Goal: Entertainment & Leisure: Browse casually

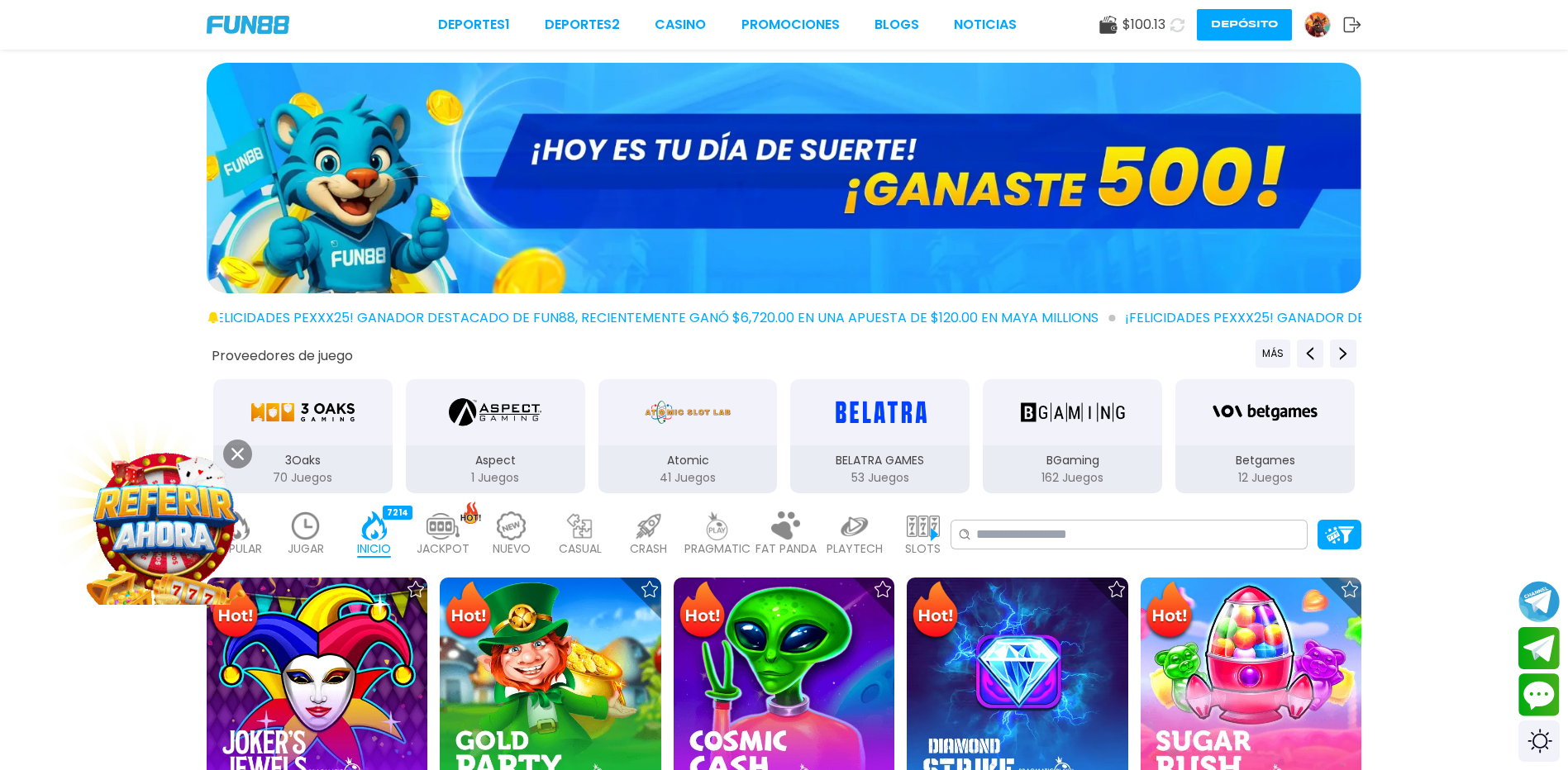
click at [239, 458] on icon at bounding box center [237, 454] width 13 height 13
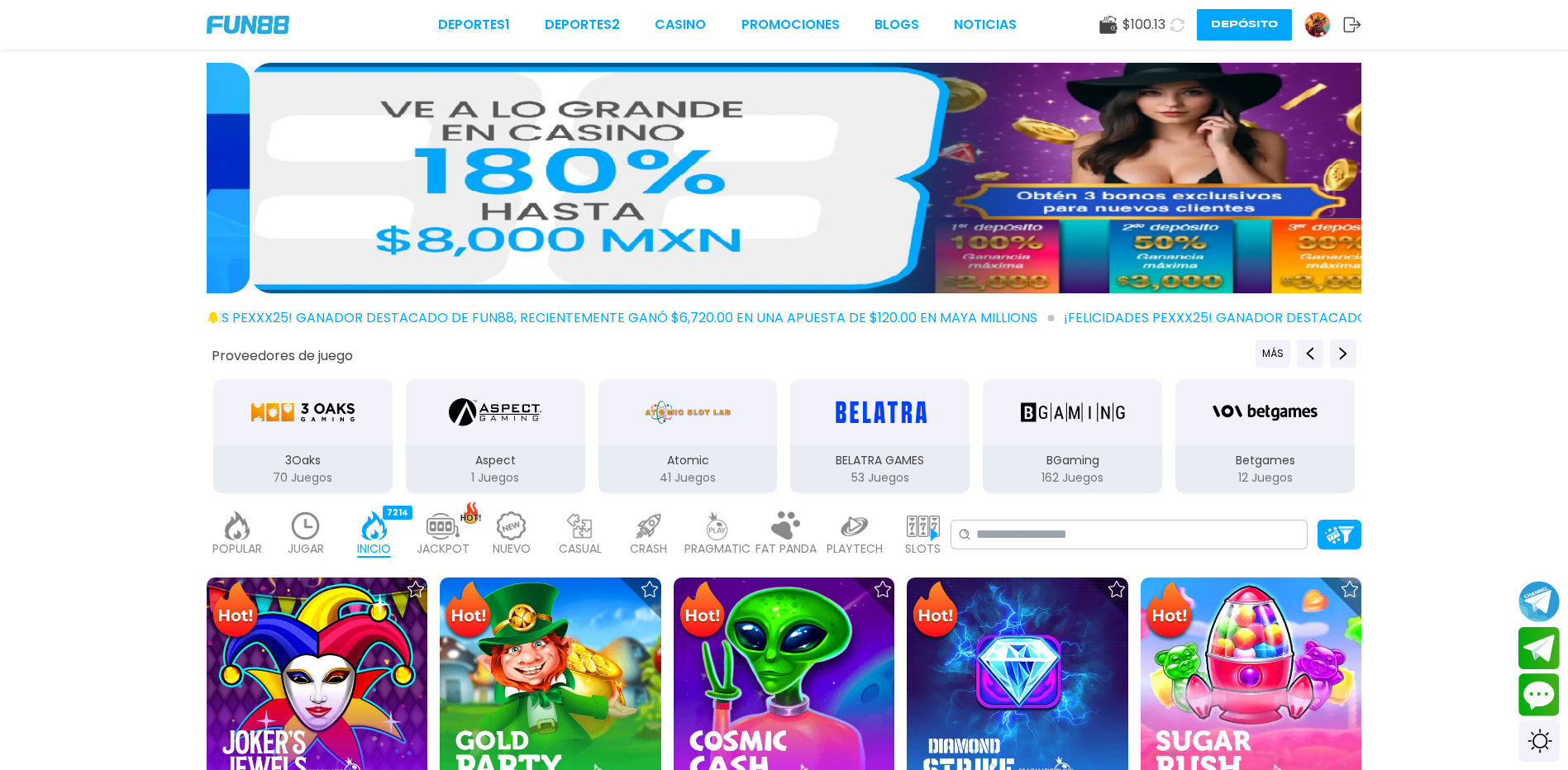
click at [718, 537] on img at bounding box center [717, 526] width 33 height 29
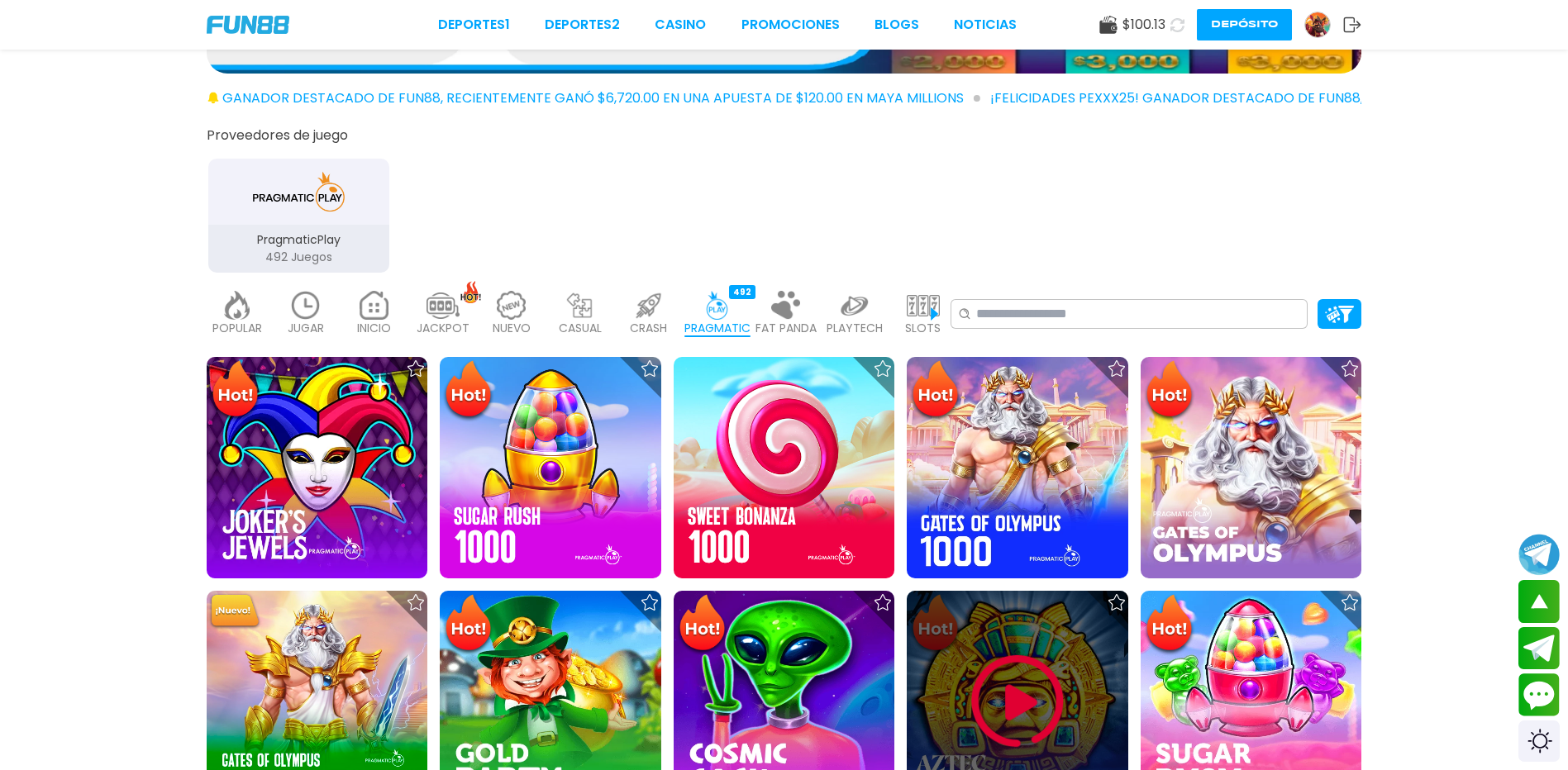
scroll to position [331, 0]
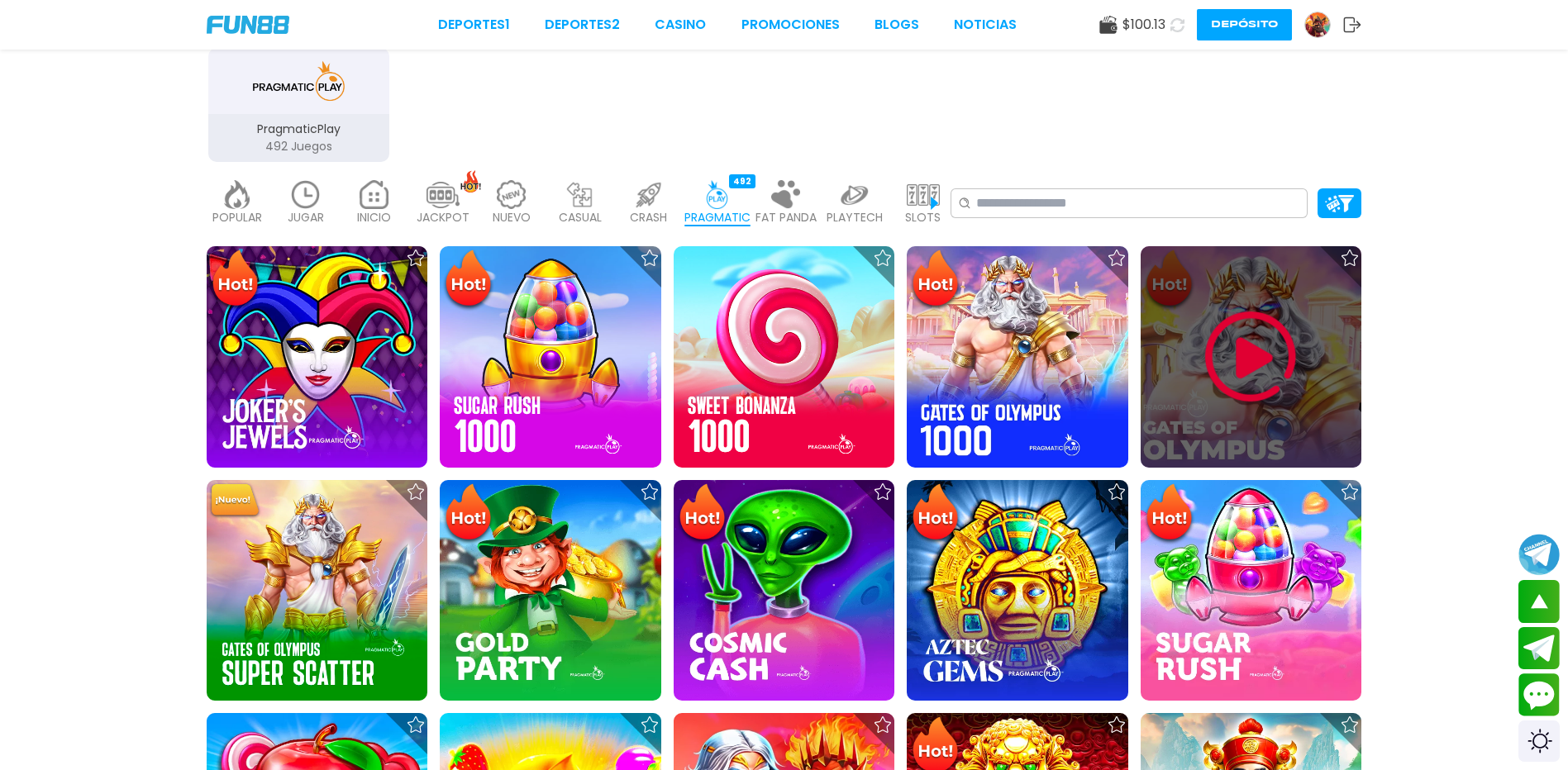
click at [1257, 382] on img at bounding box center [1250, 356] width 99 height 99
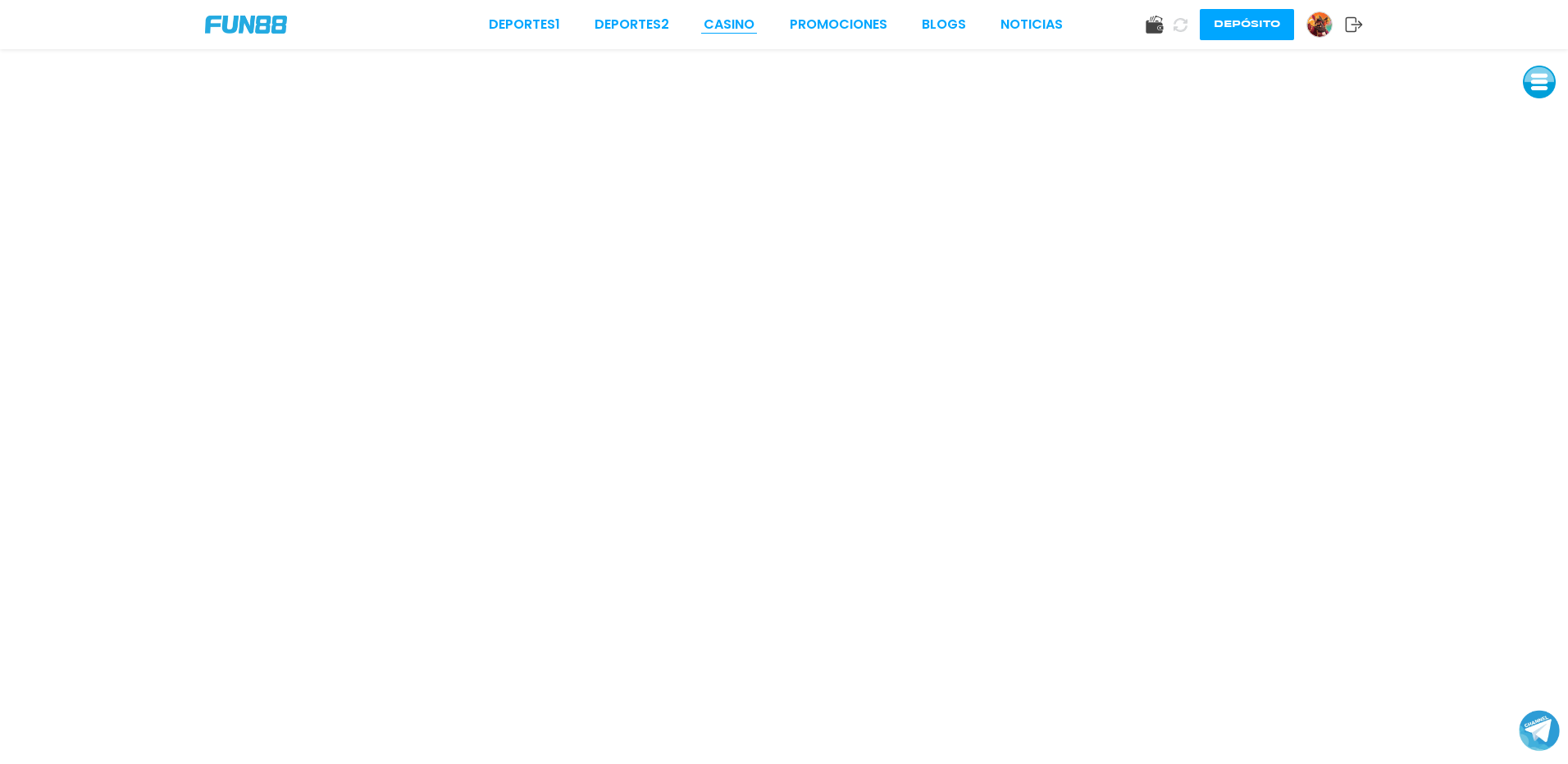
click at [750, 29] on link "CASINO" at bounding box center [729, 24] width 51 height 19
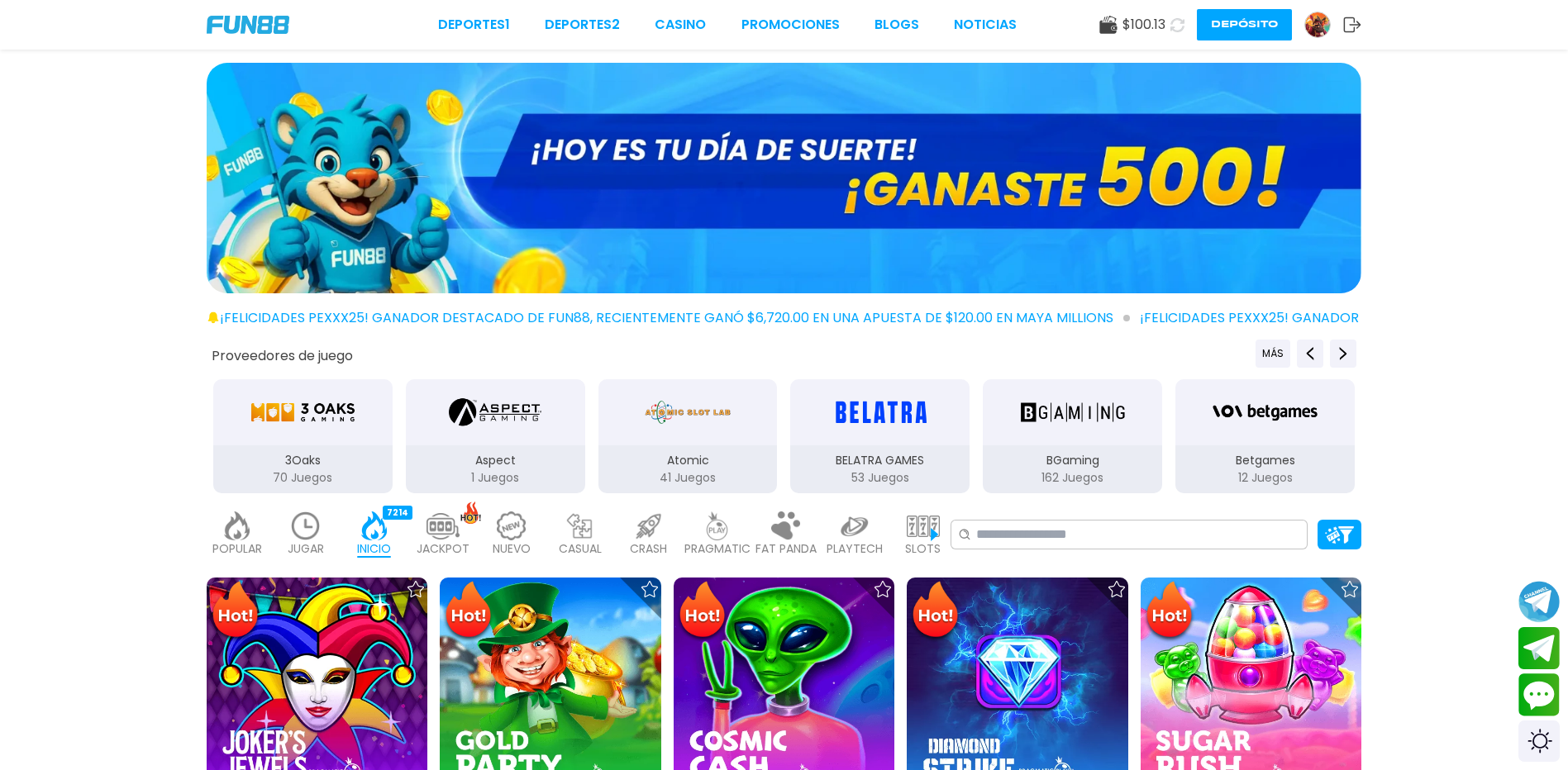
click at [740, 553] on p "PRAGMATIC" at bounding box center [718, 549] width 66 height 18
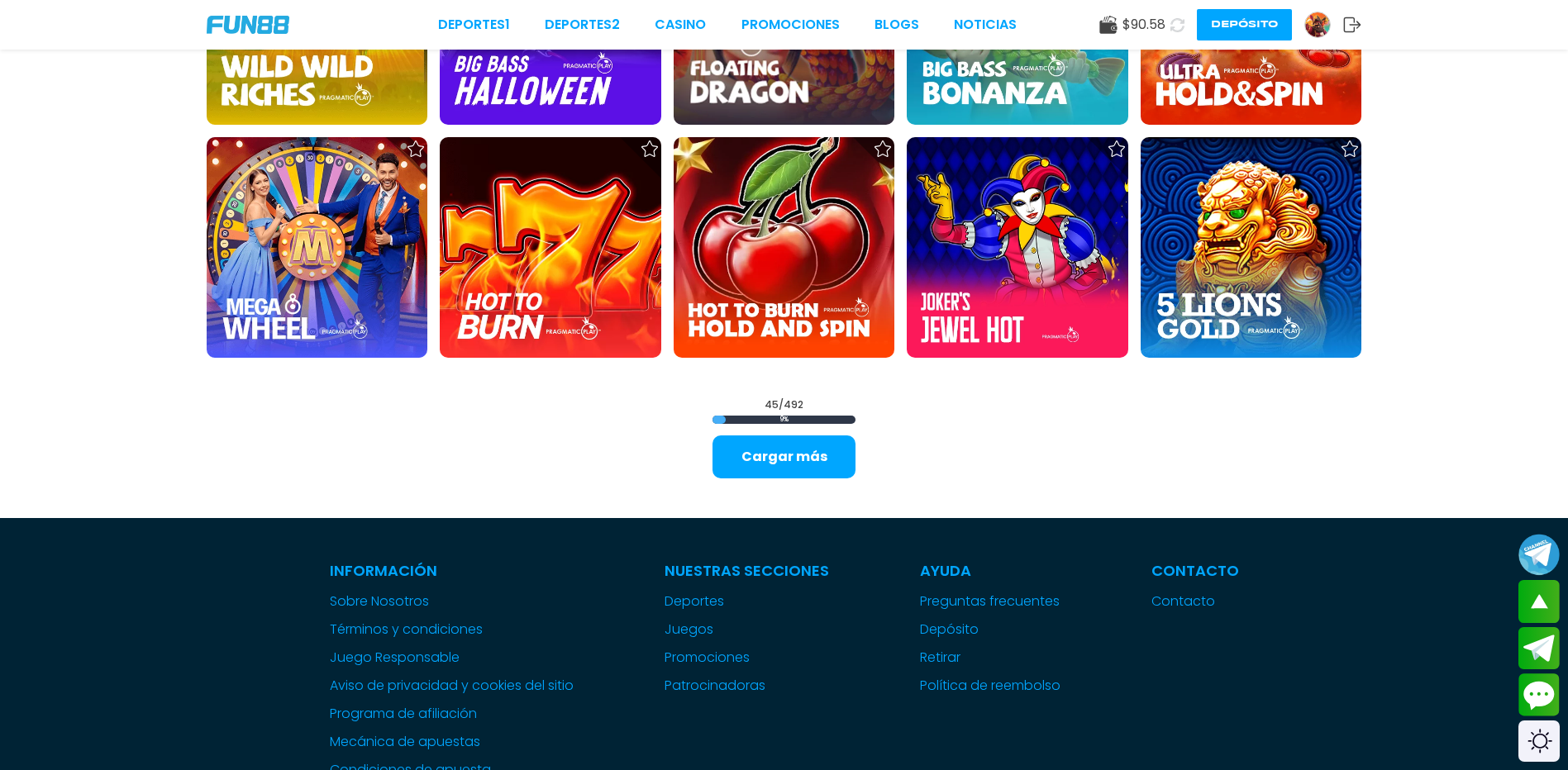
scroll to position [2314, 0]
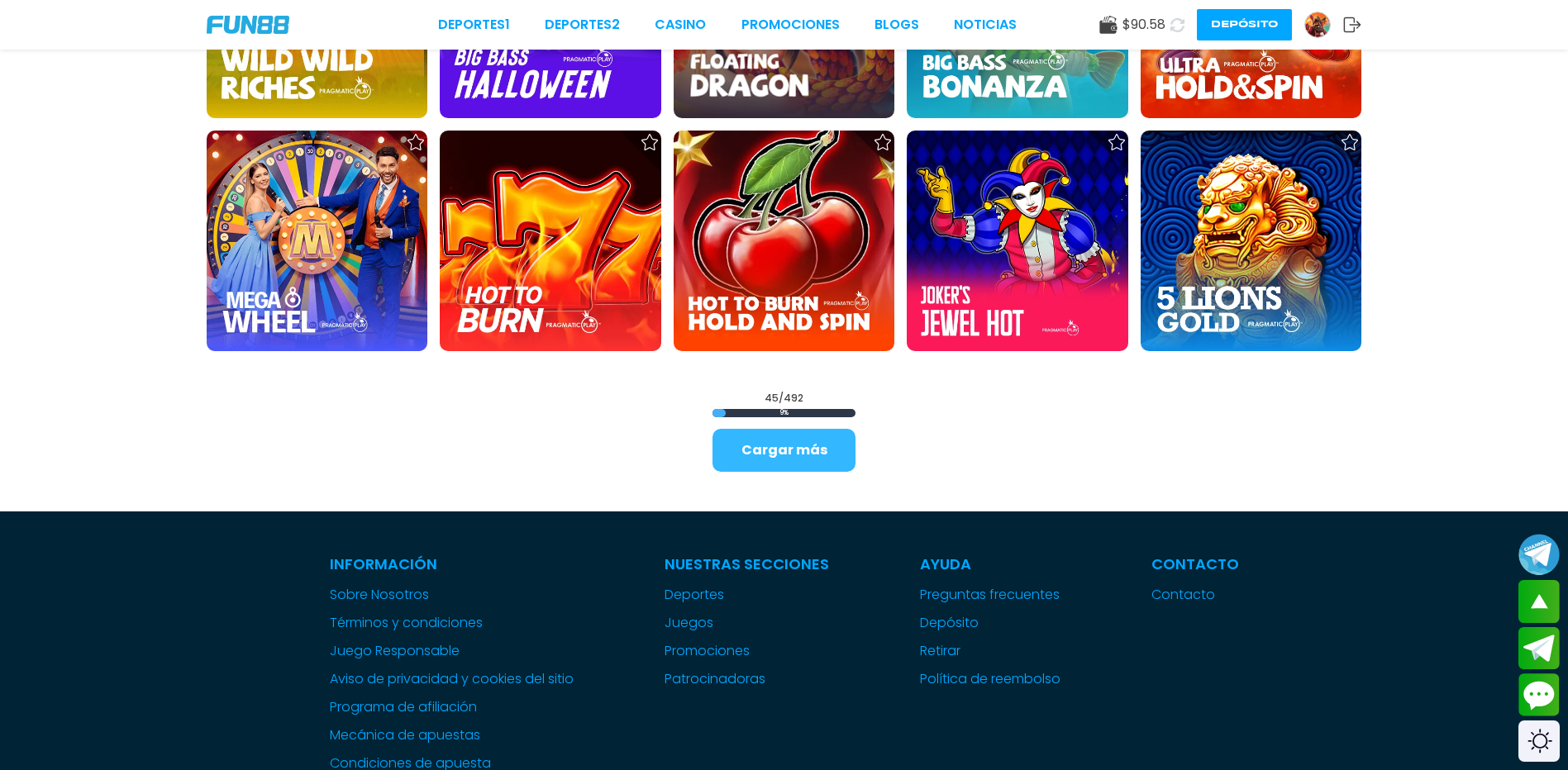
click at [817, 459] on button "Cargar más" at bounding box center [784, 450] width 143 height 43
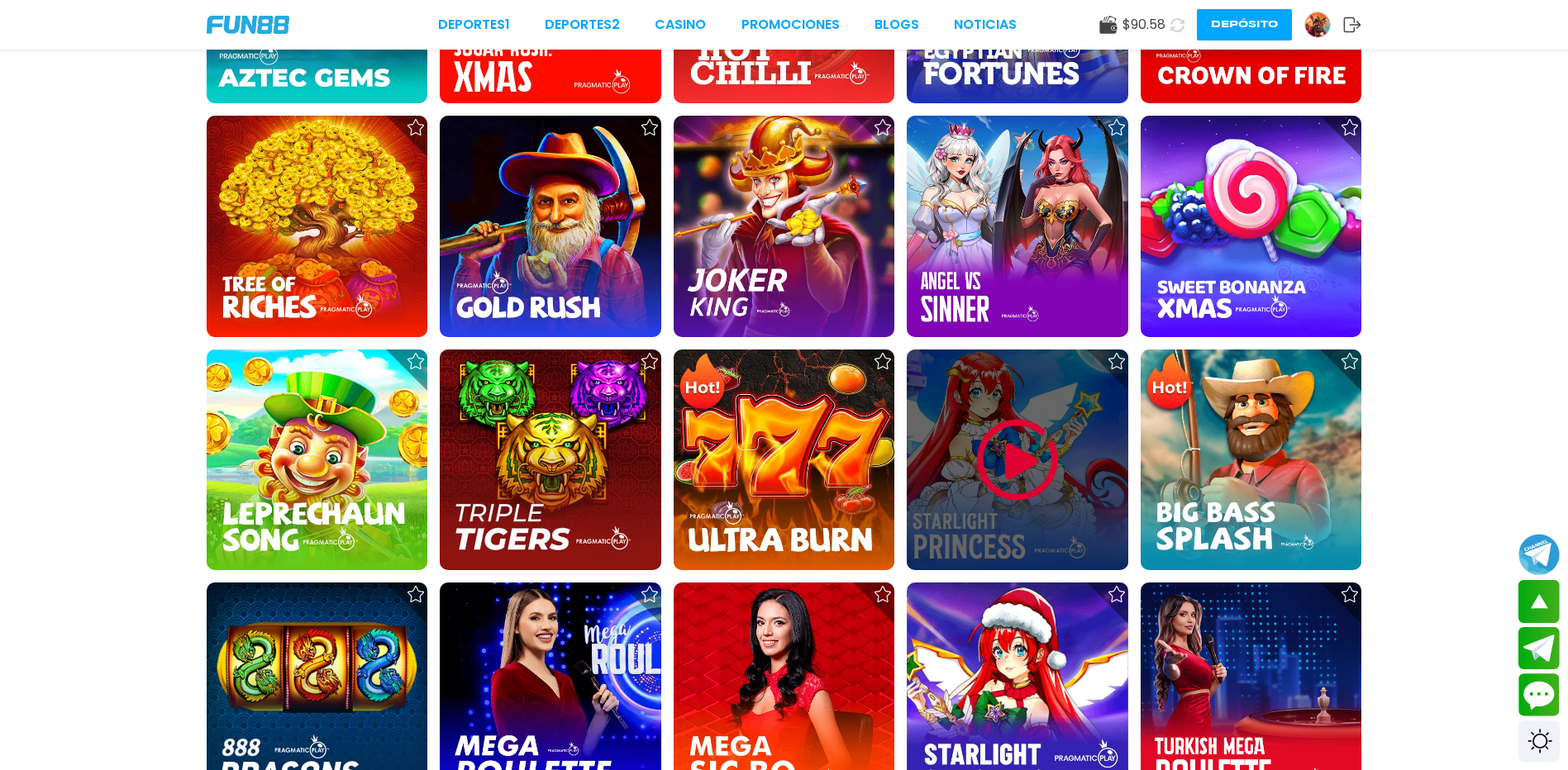
scroll to position [2810, 0]
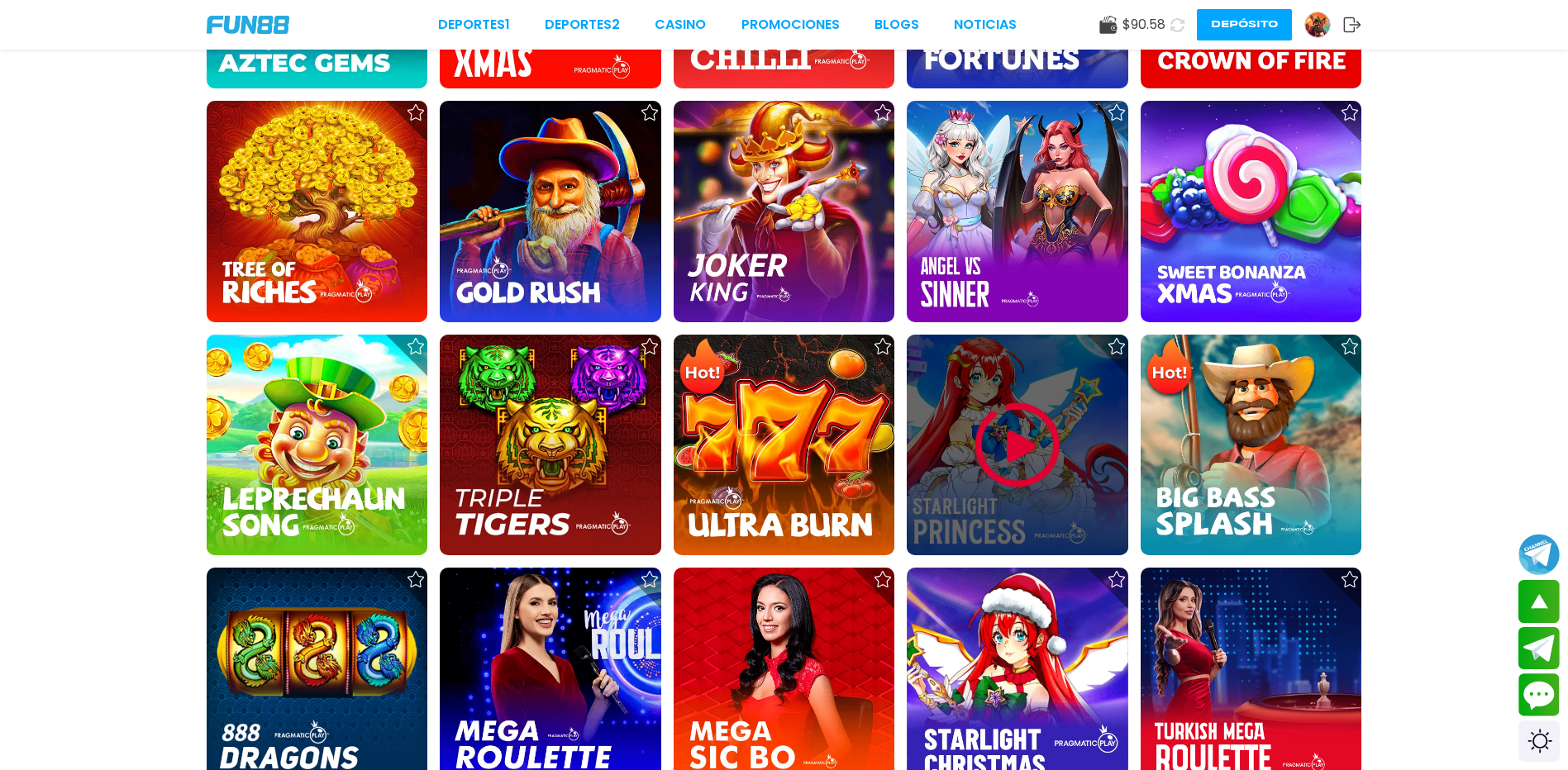
click at [1005, 464] on img at bounding box center [1017, 445] width 99 height 99
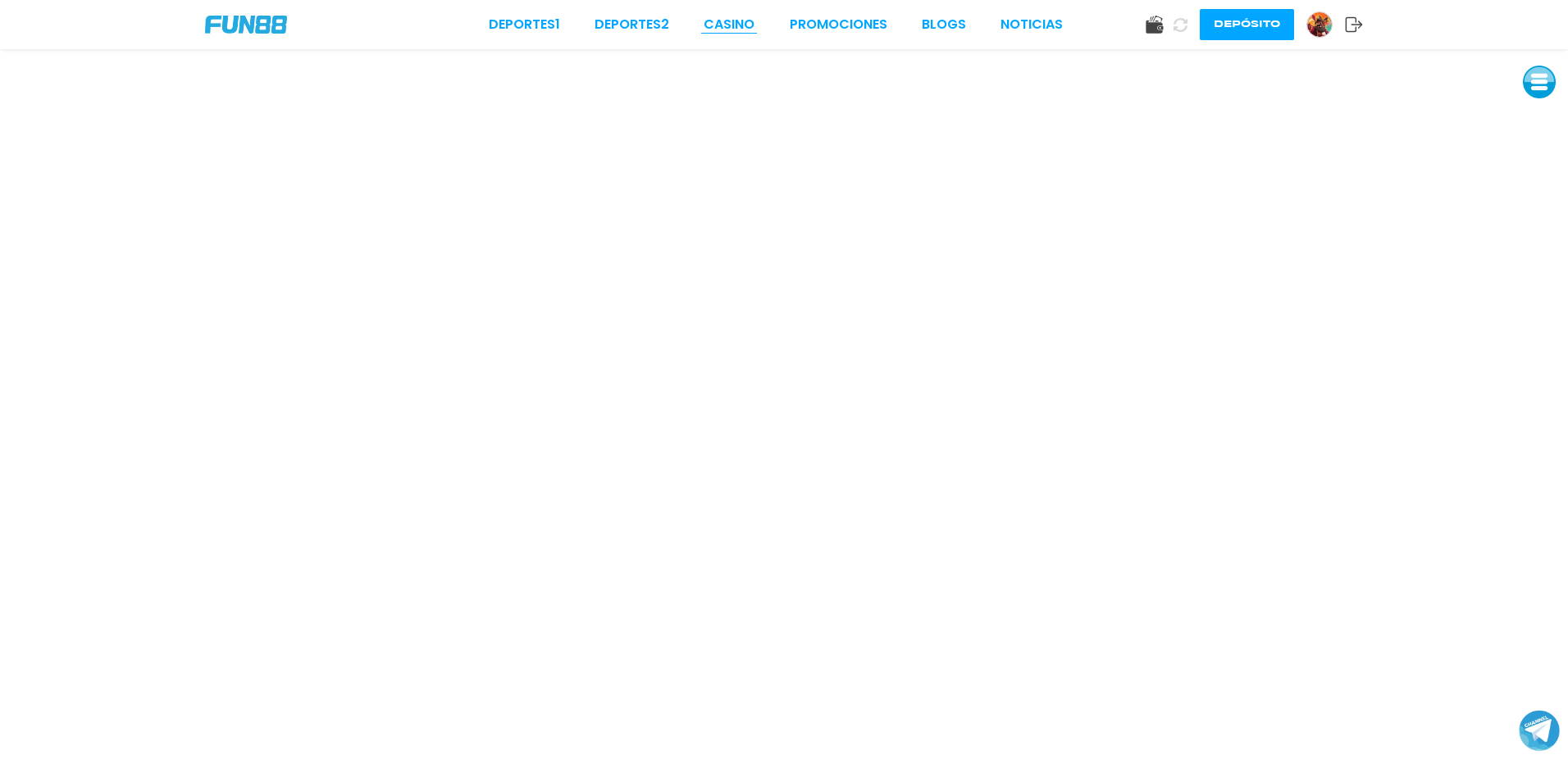
click at [733, 29] on link "CASINO" at bounding box center [729, 24] width 51 height 19
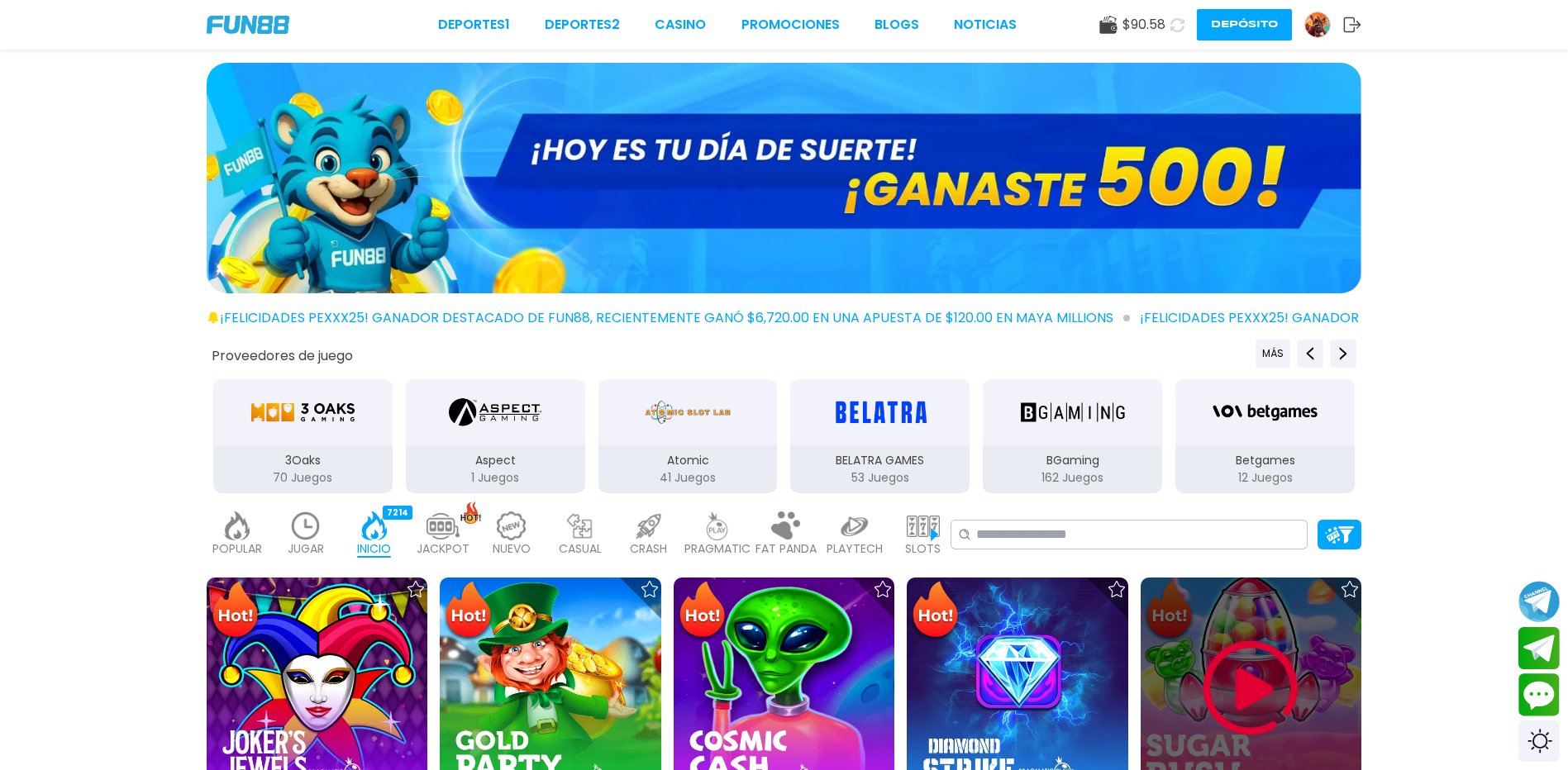
click at [1250, 662] on img at bounding box center [1250, 688] width 99 height 99
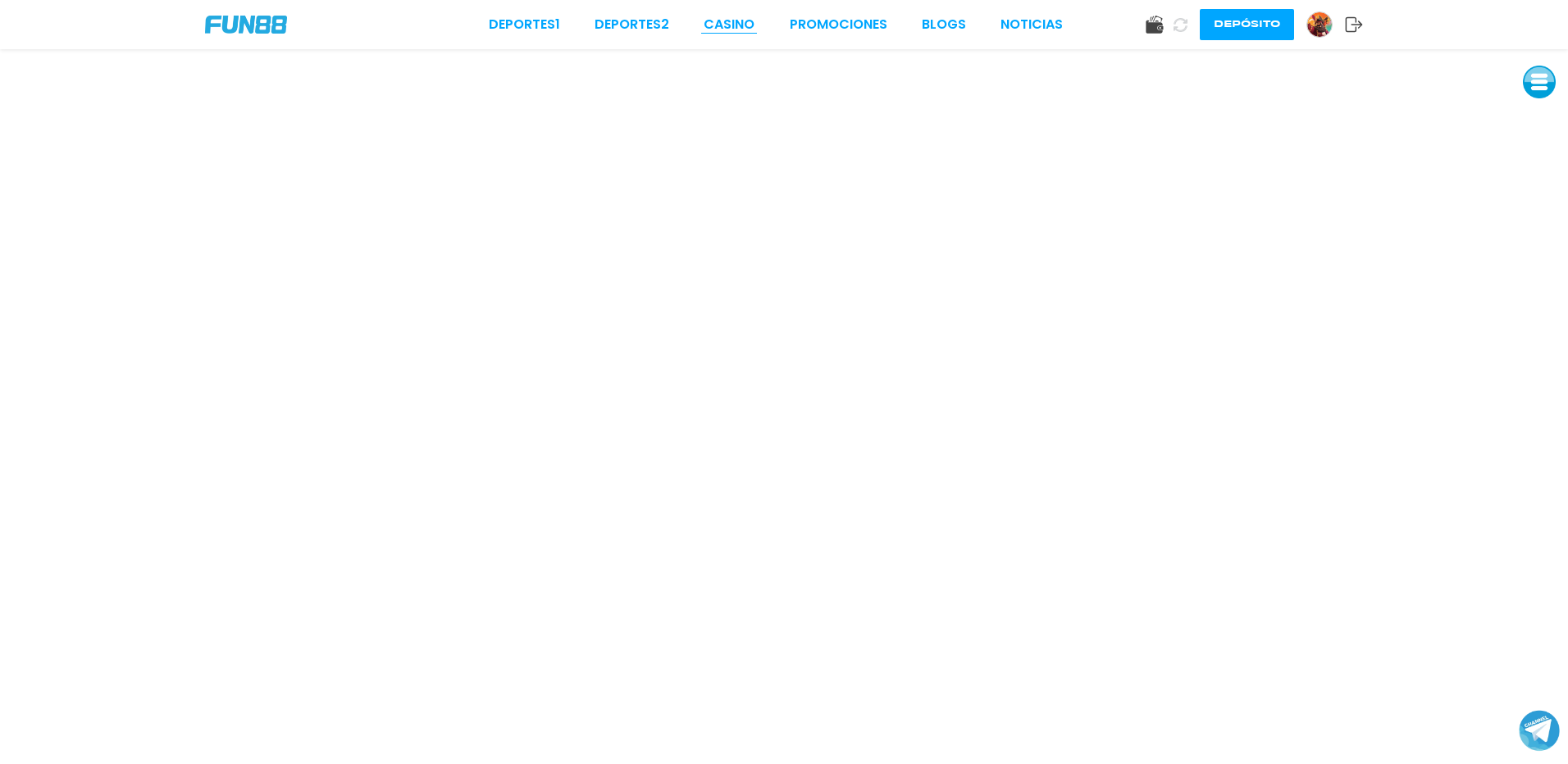
click at [732, 28] on link "CASINO" at bounding box center [729, 24] width 51 height 19
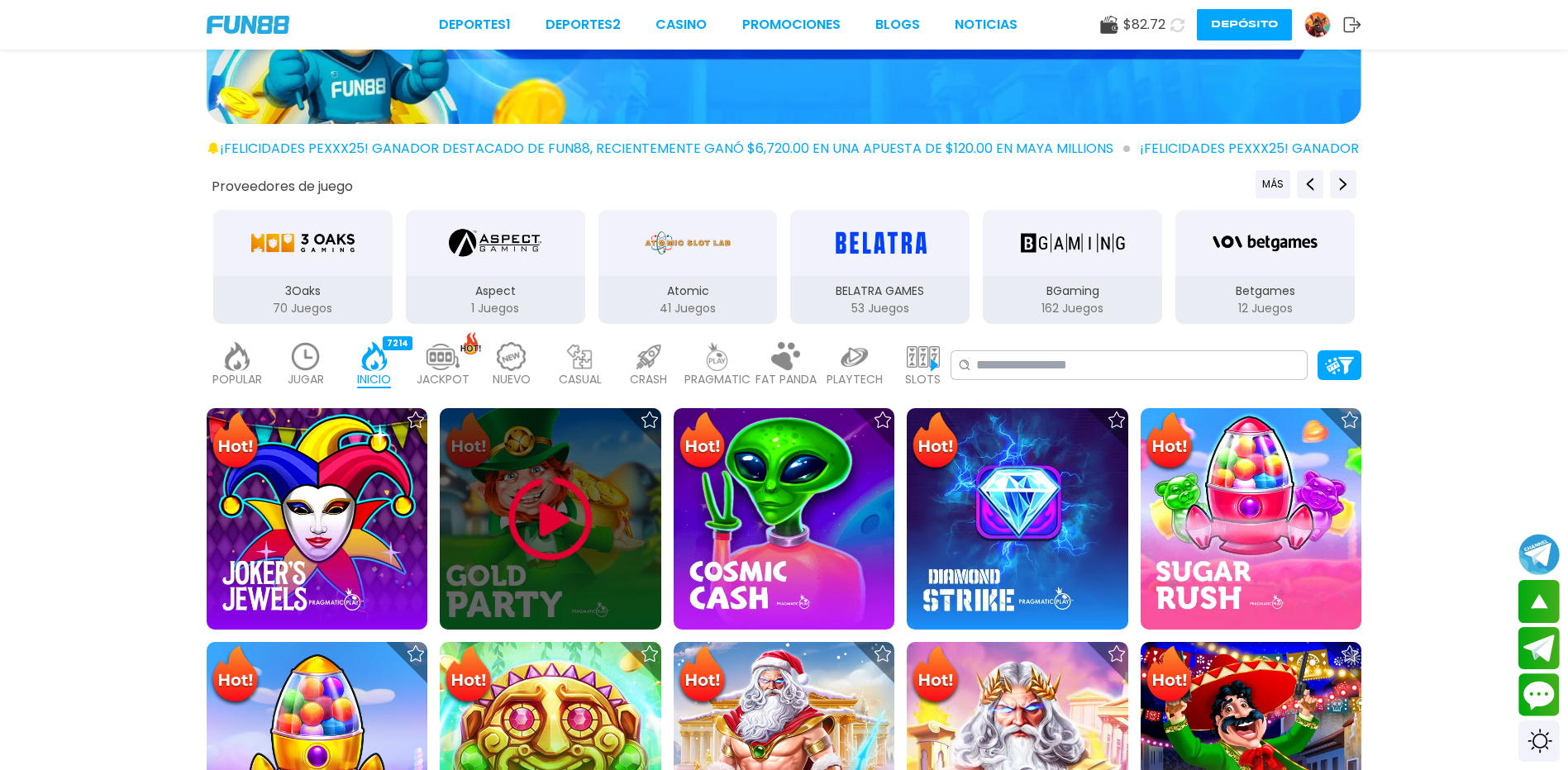
scroll to position [165, 0]
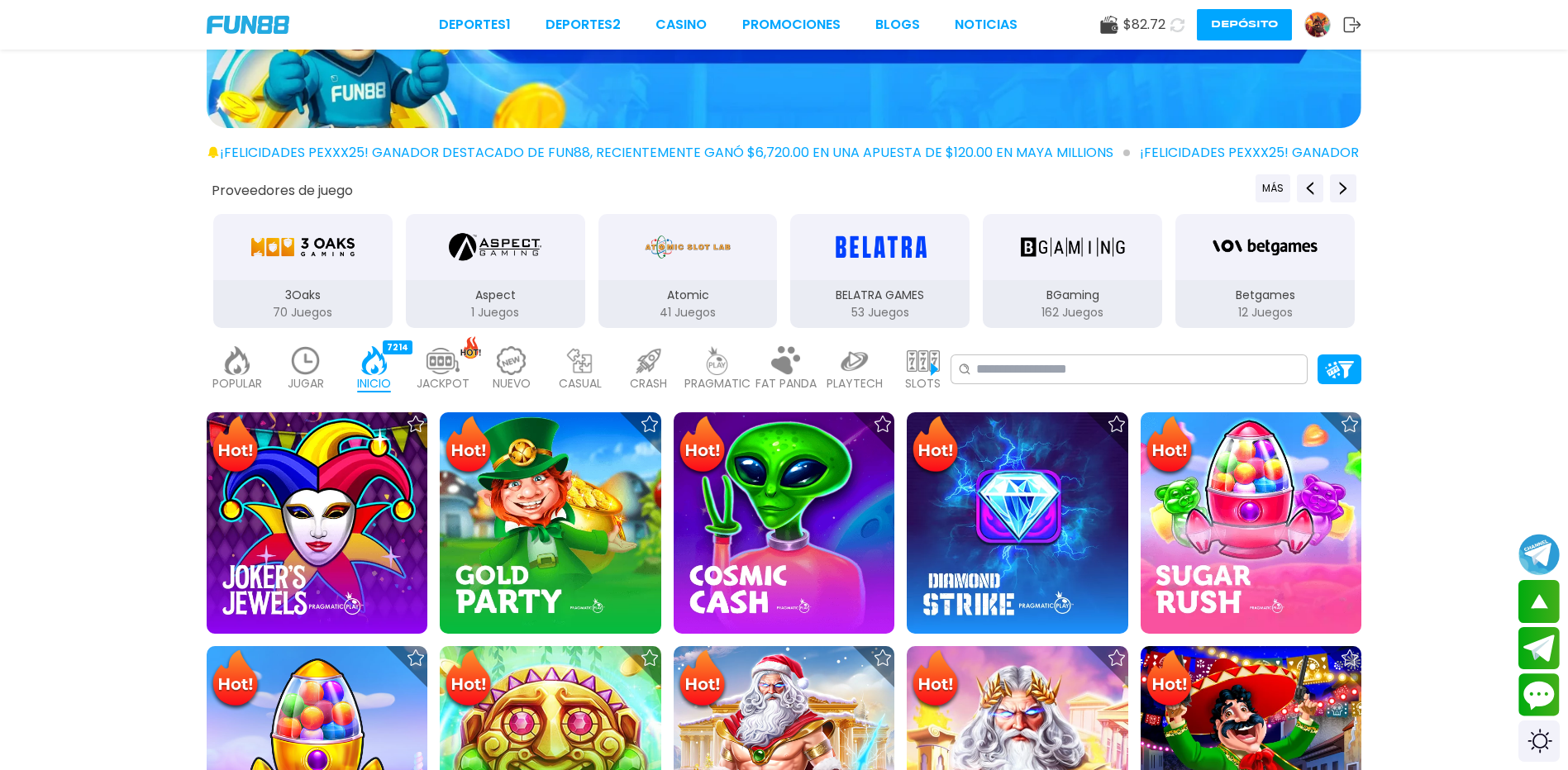
click at [733, 371] on img at bounding box center [717, 360] width 33 height 29
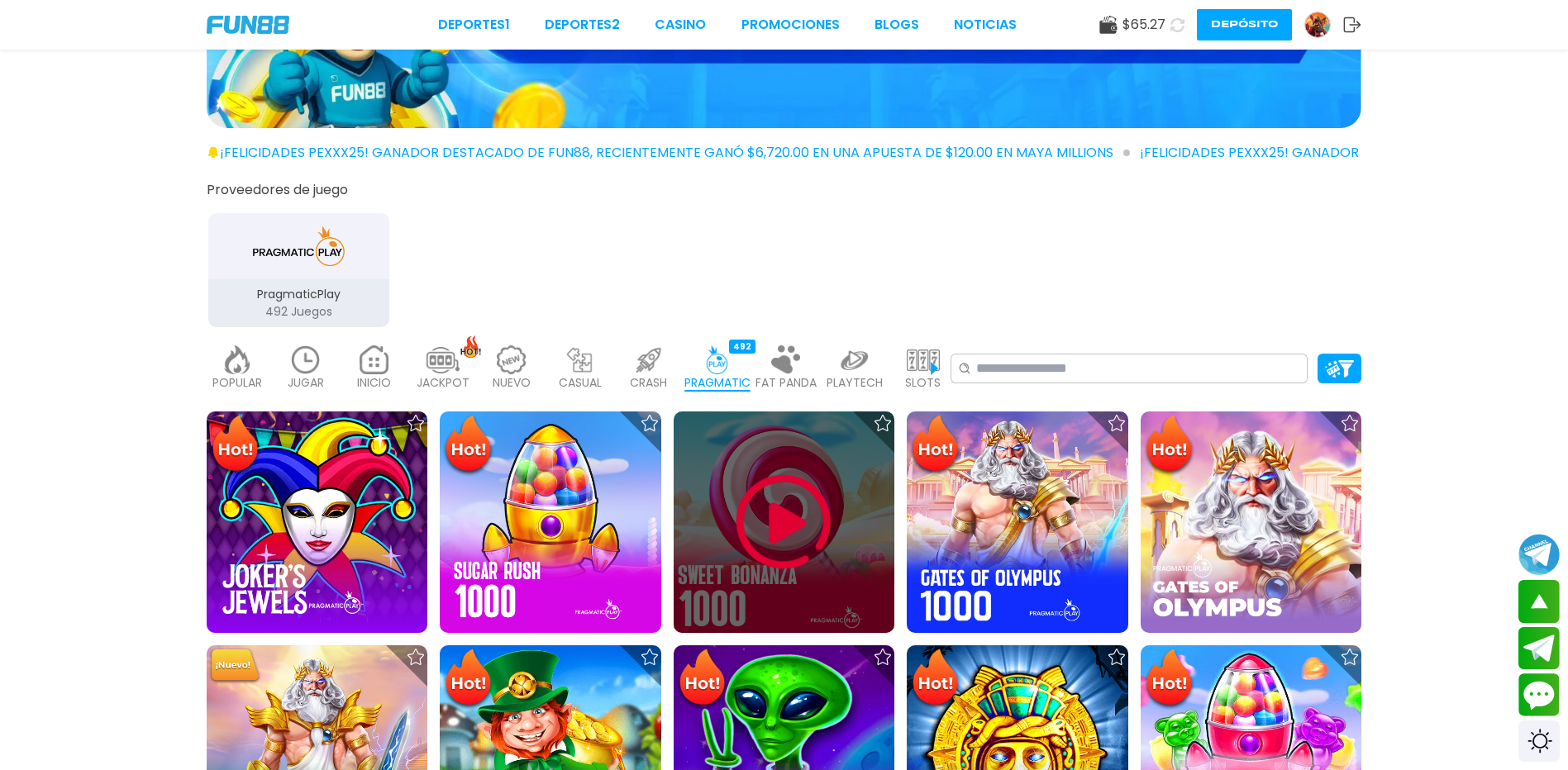
scroll to position [744, 0]
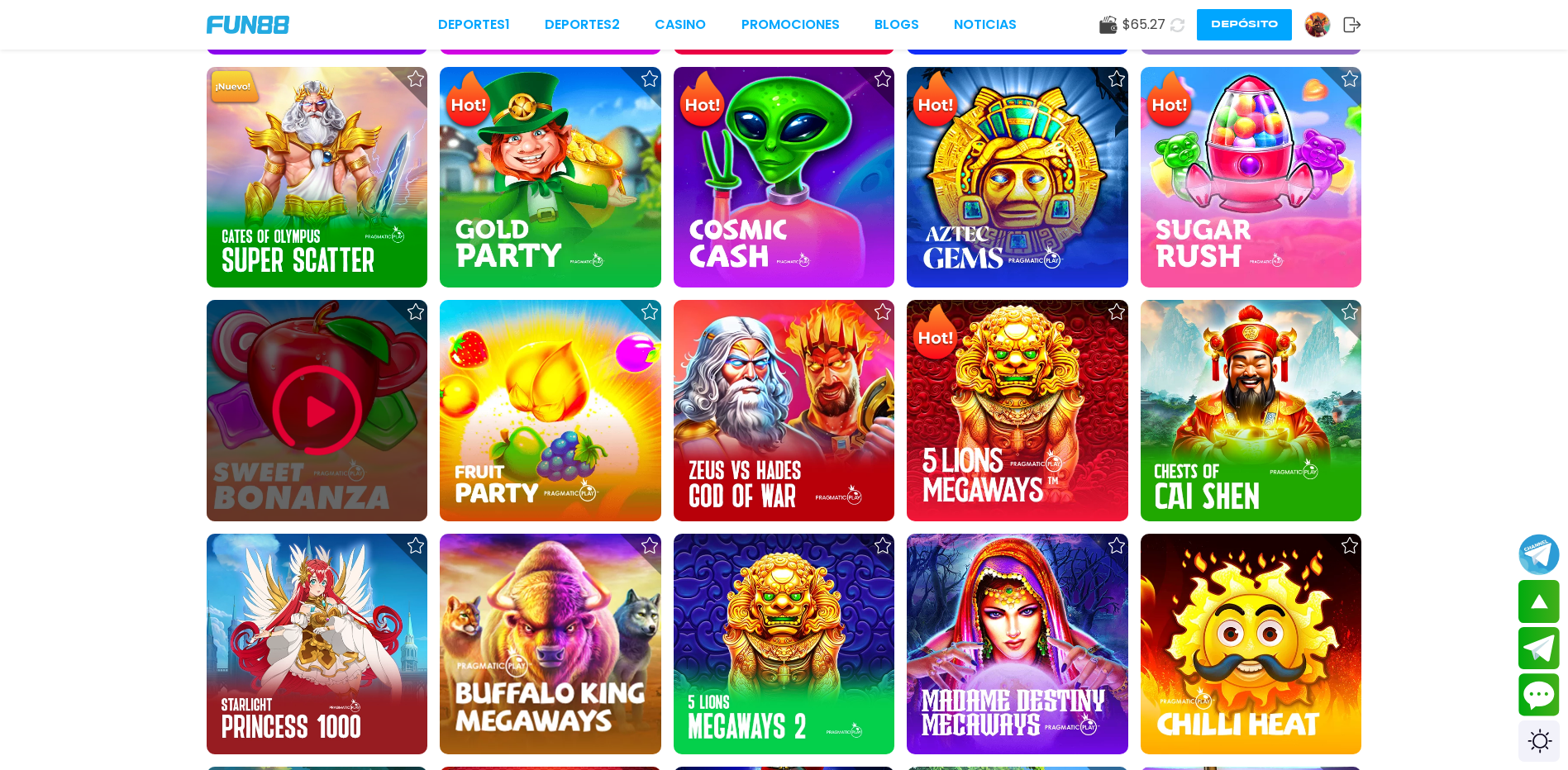
click at [289, 434] on img at bounding box center [316, 410] width 99 height 99
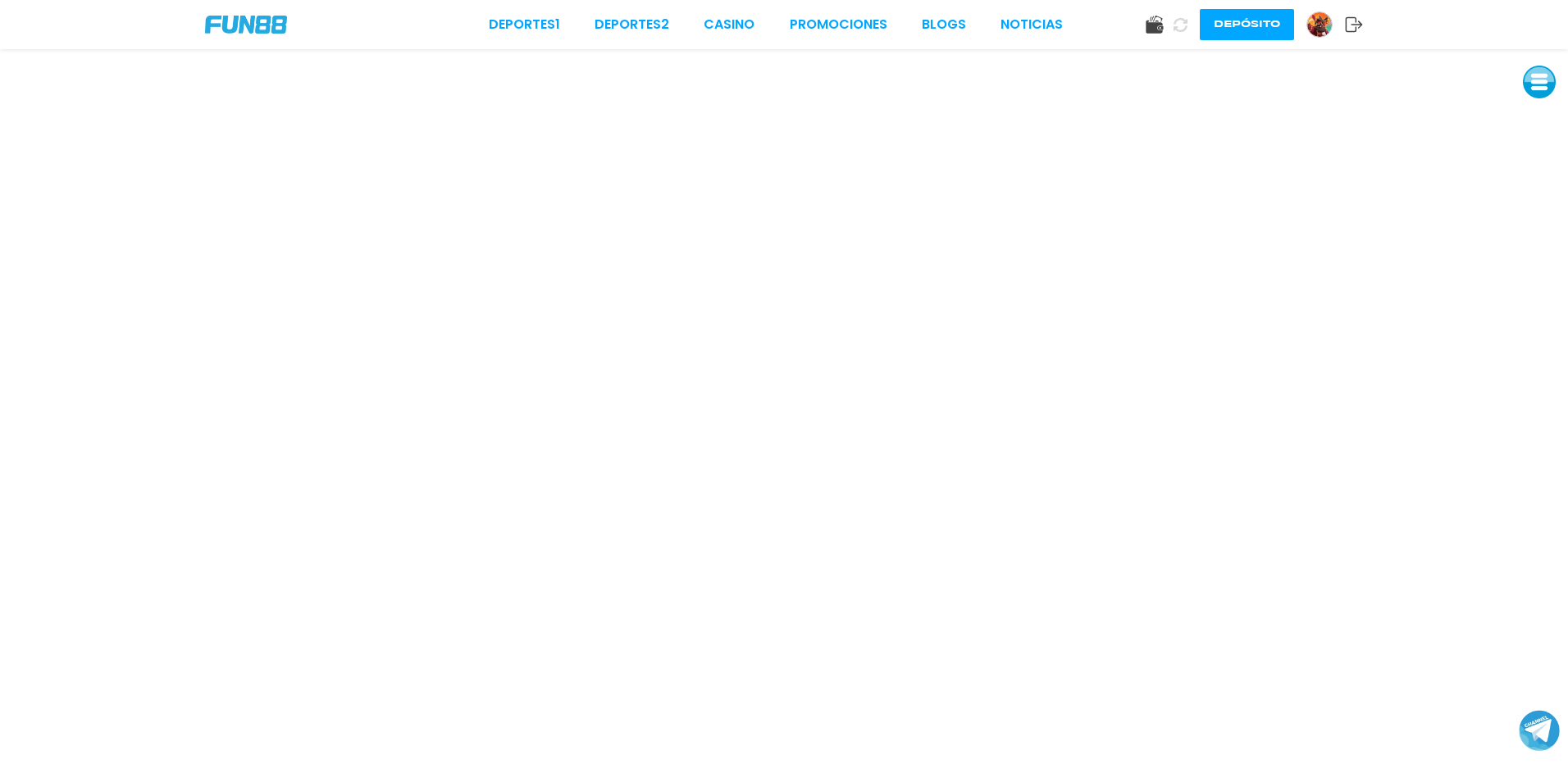
click at [765, 20] on div "Deportes 1 Deportes 2 CASINO Promociones BLOGS NOTICIAS" at bounding box center [776, 24] width 574 height 19
click at [754, 26] on link "CASINO" at bounding box center [729, 24] width 51 height 19
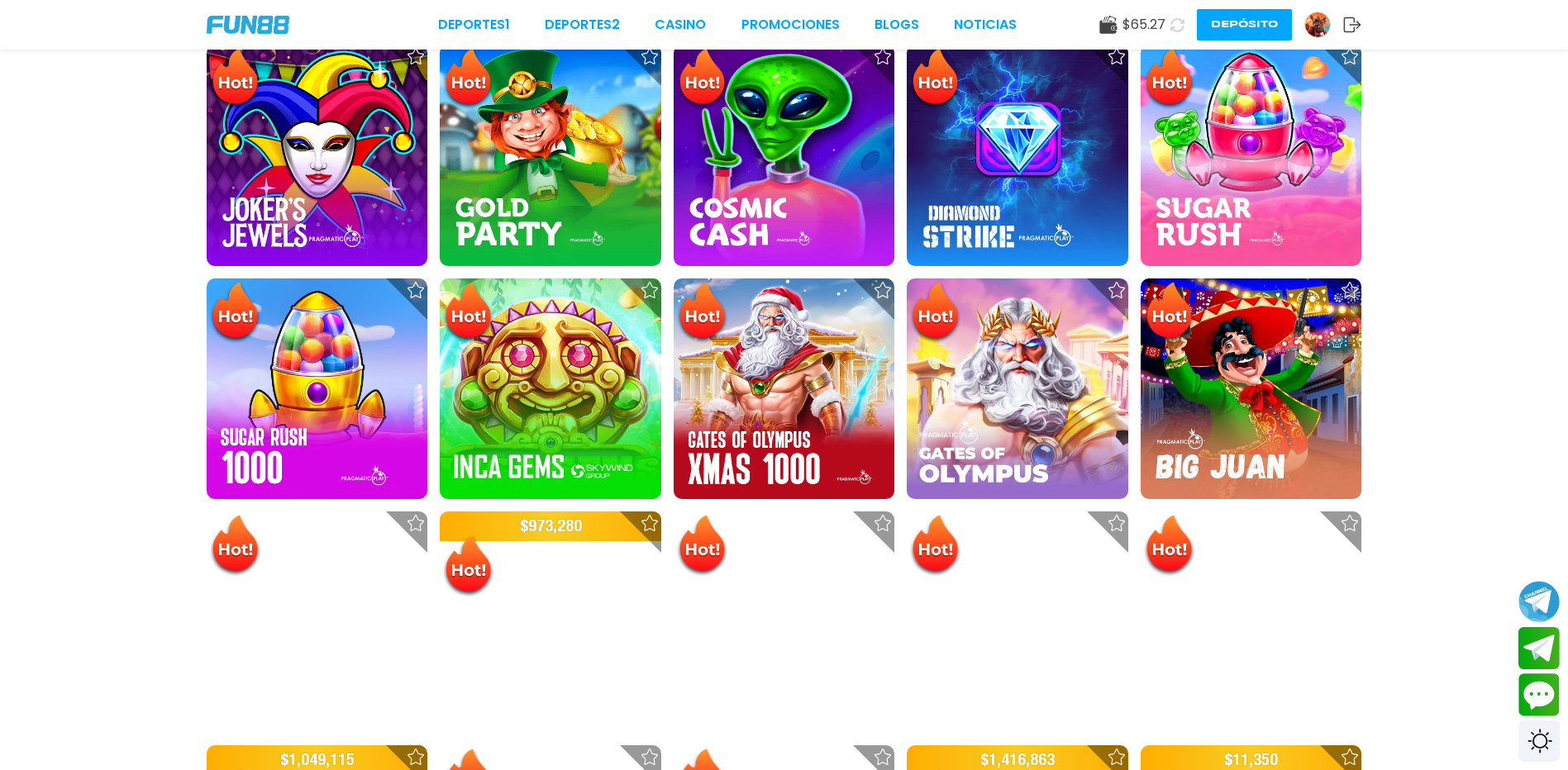
scroll to position [579, 0]
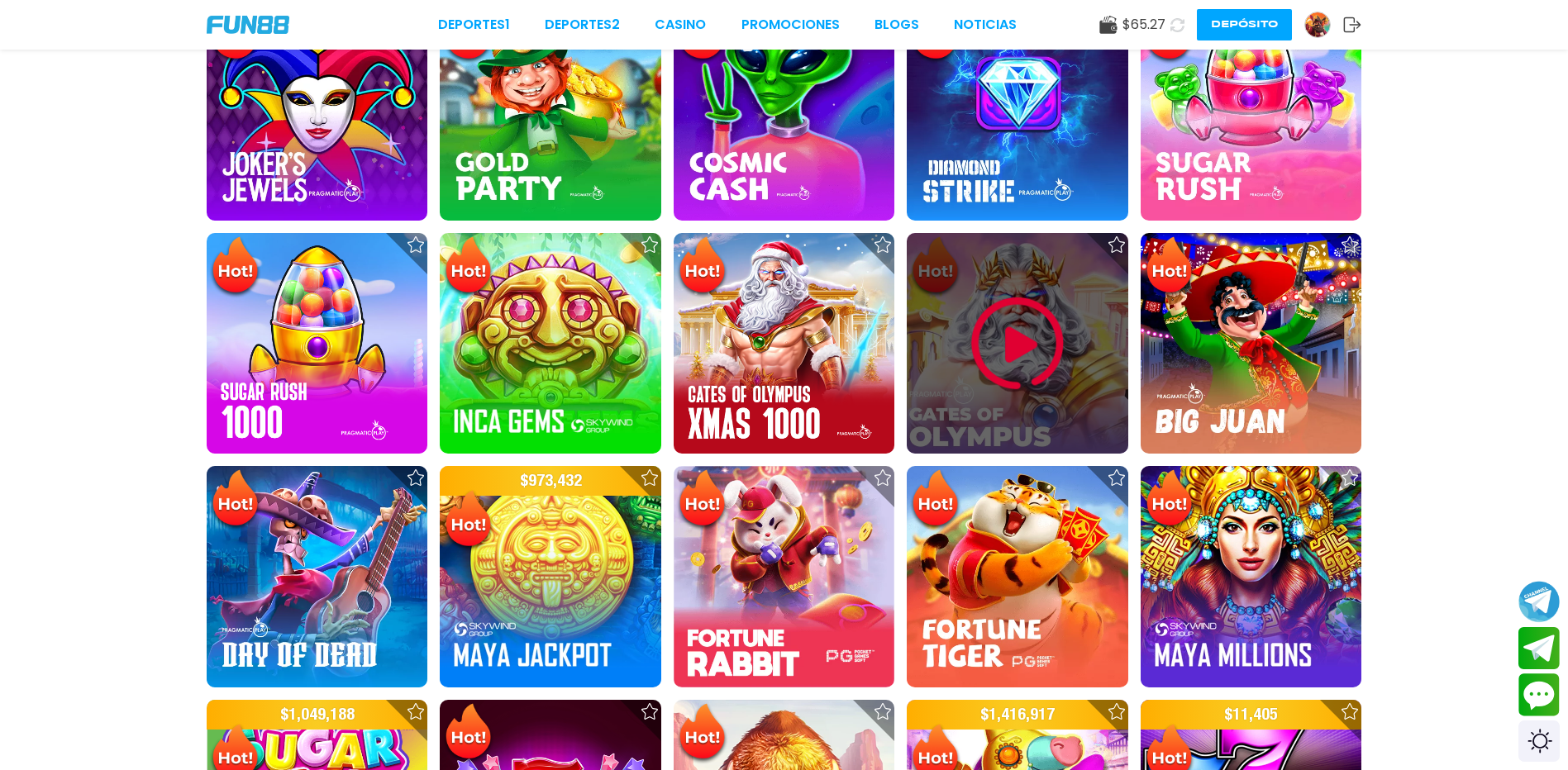
click at [1003, 359] on img at bounding box center [1017, 344] width 99 height 99
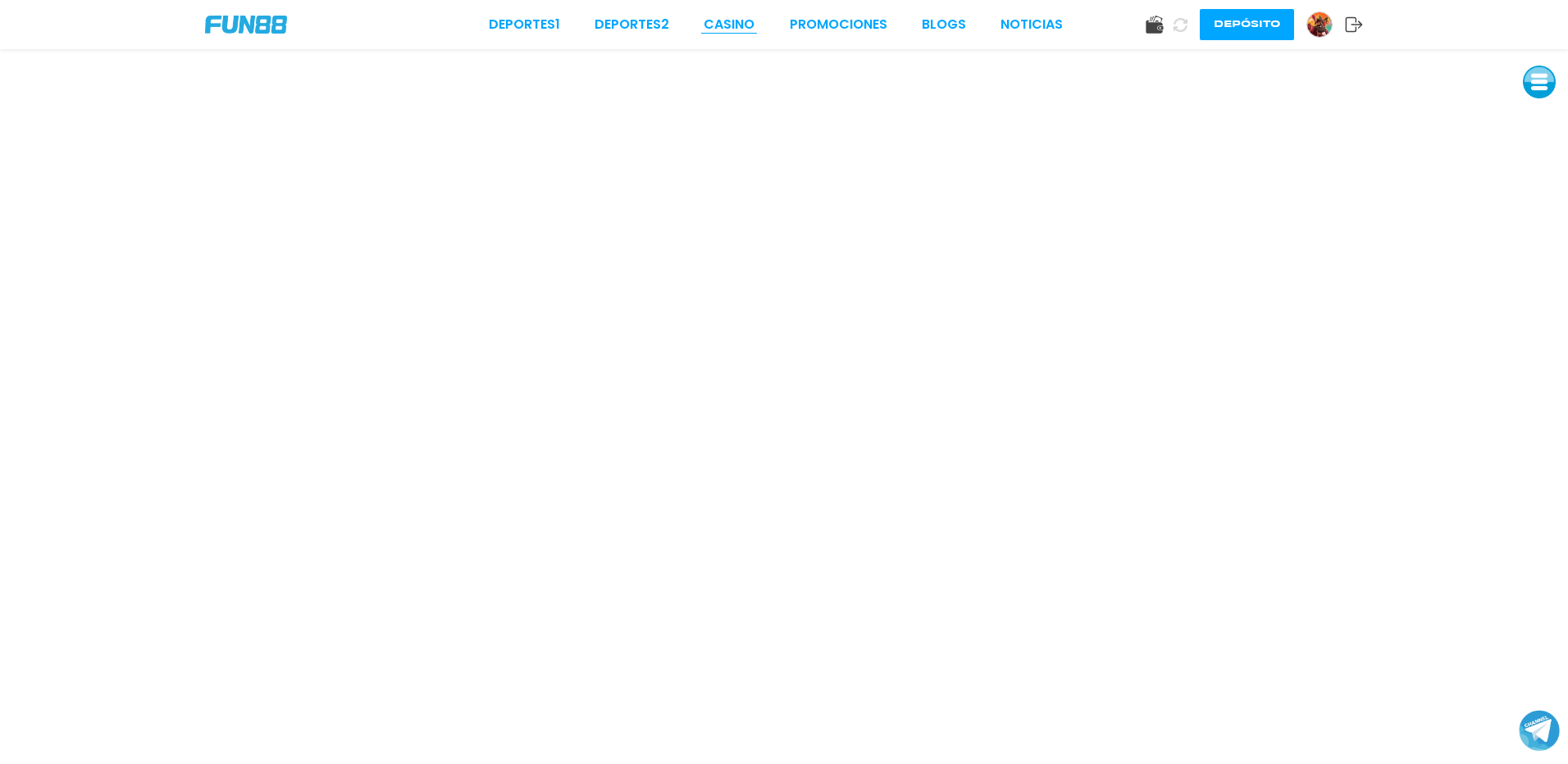
click at [737, 24] on link "CASINO" at bounding box center [729, 24] width 51 height 19
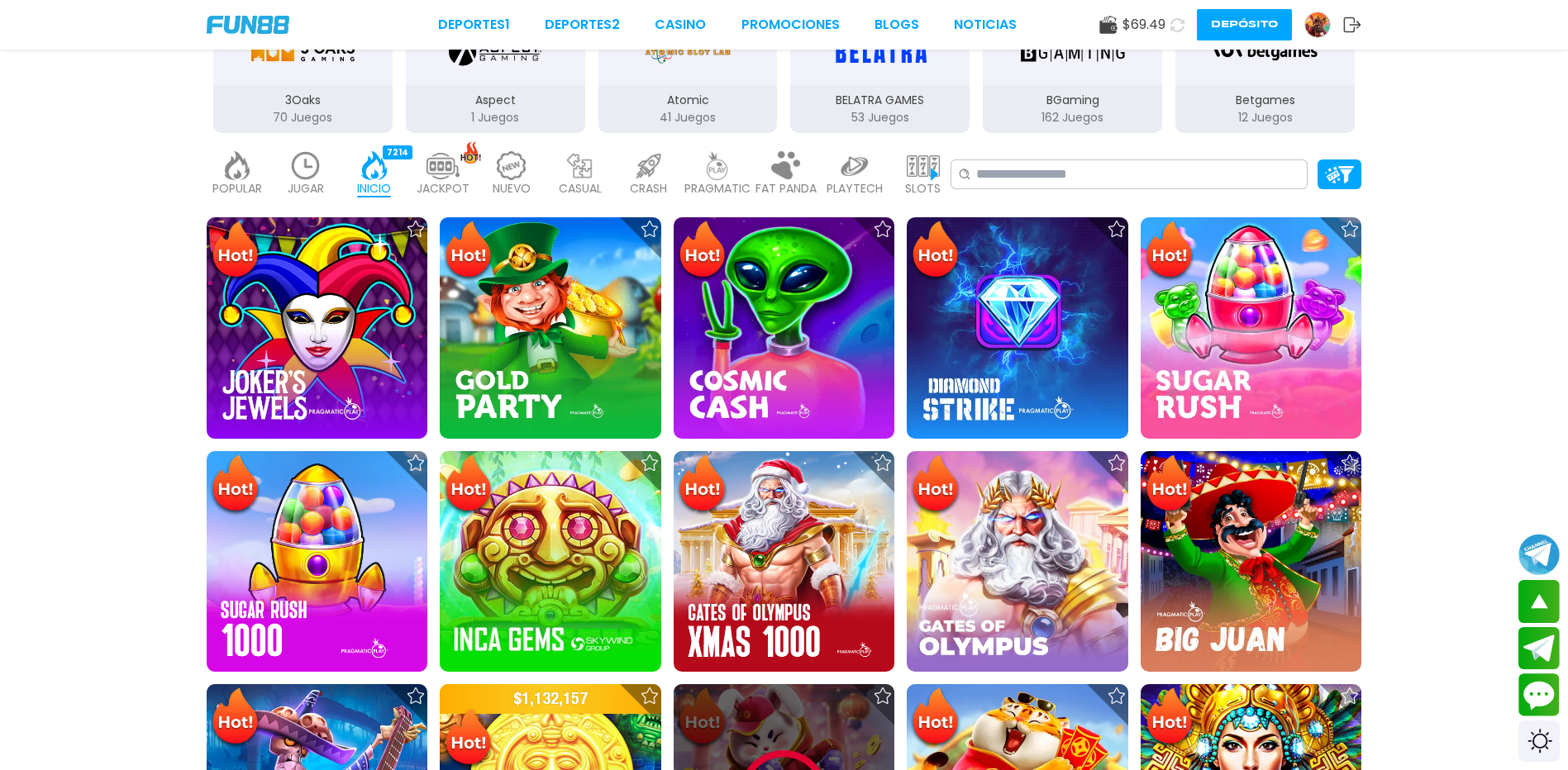
scroll to position [165, 0]
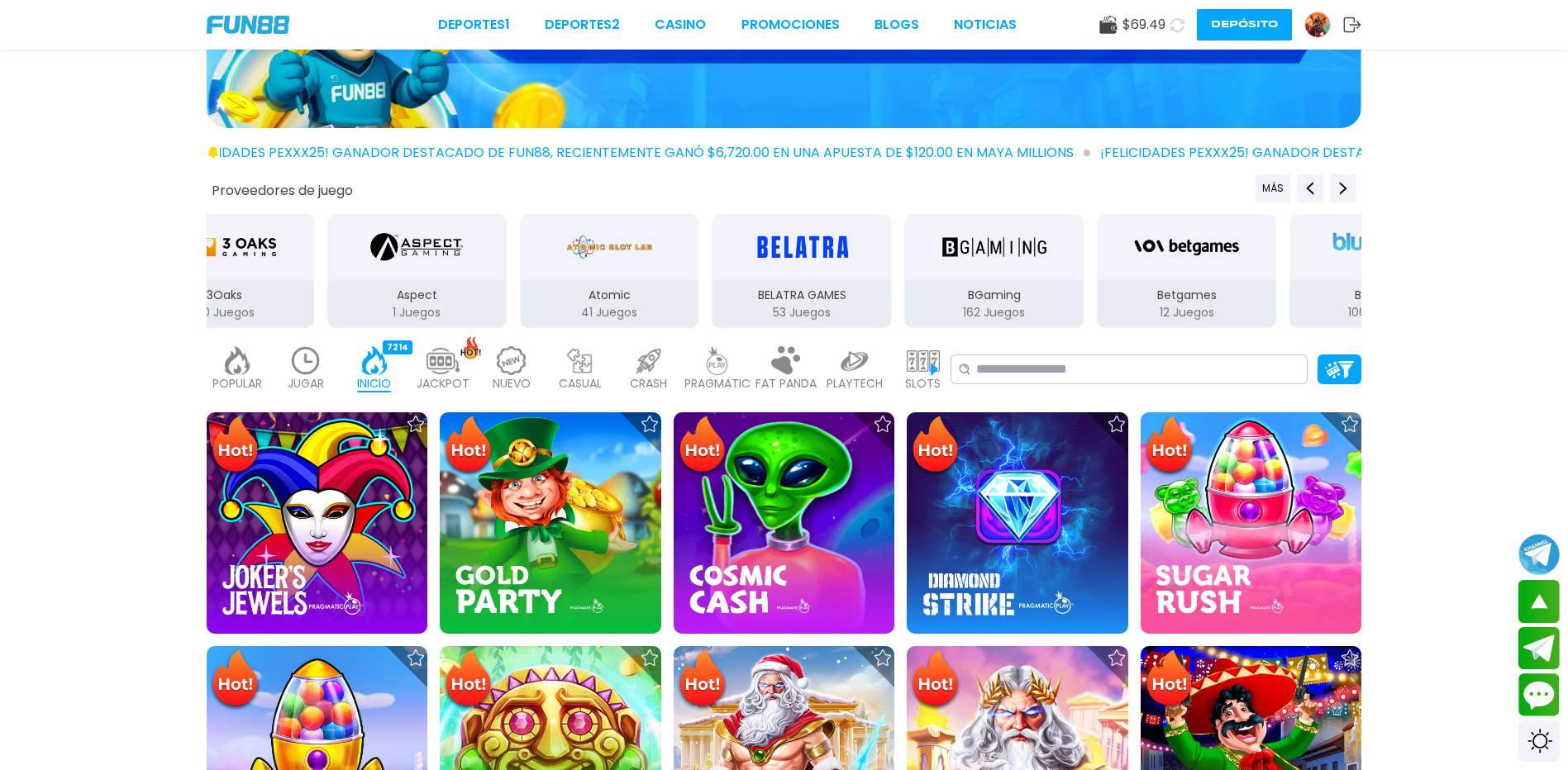
click at [738, 377] on p "PRAGMATIC" at bounding box center [718, 383] width 66 height 18
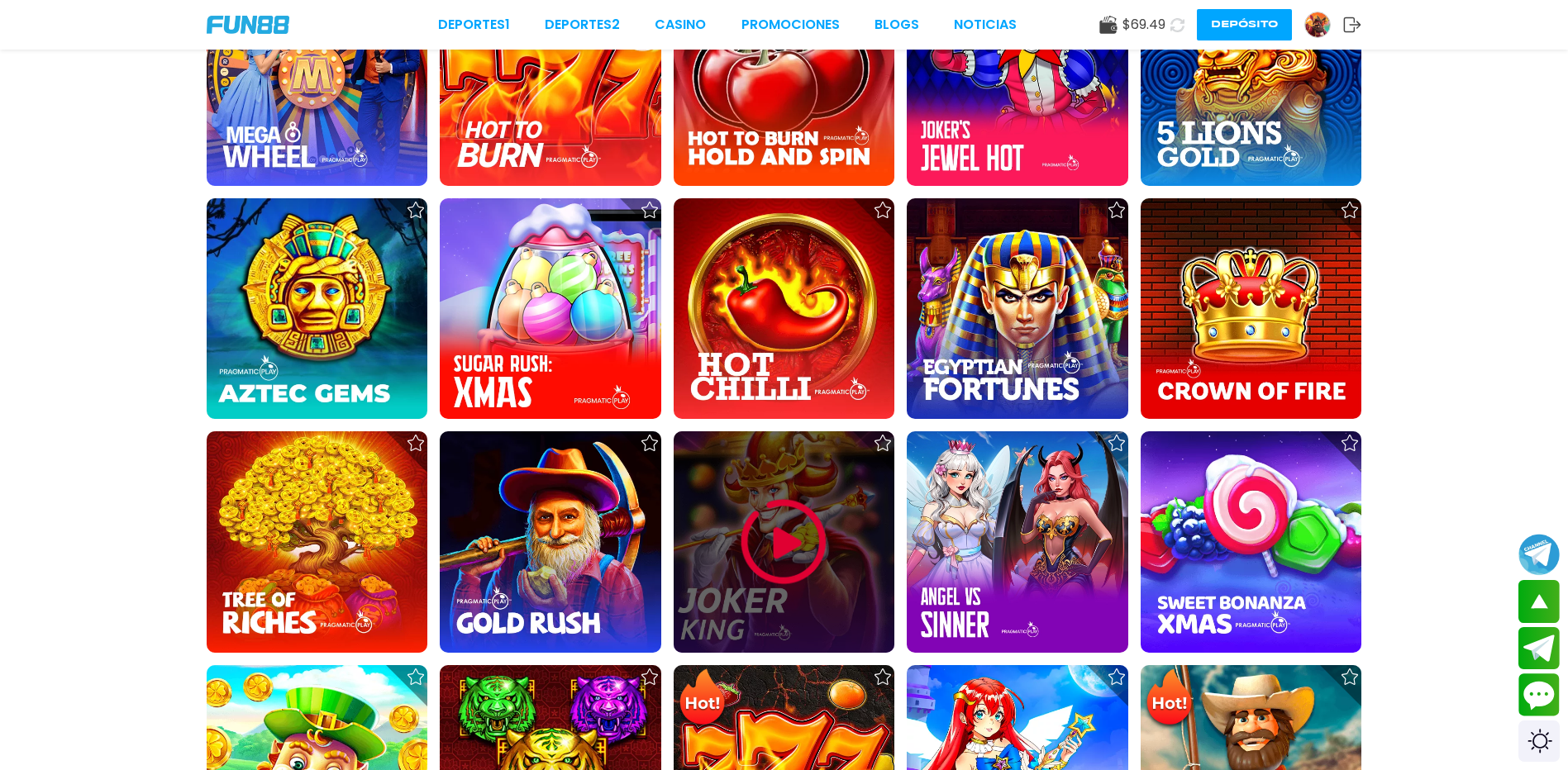
scroll to position [2975, 0]
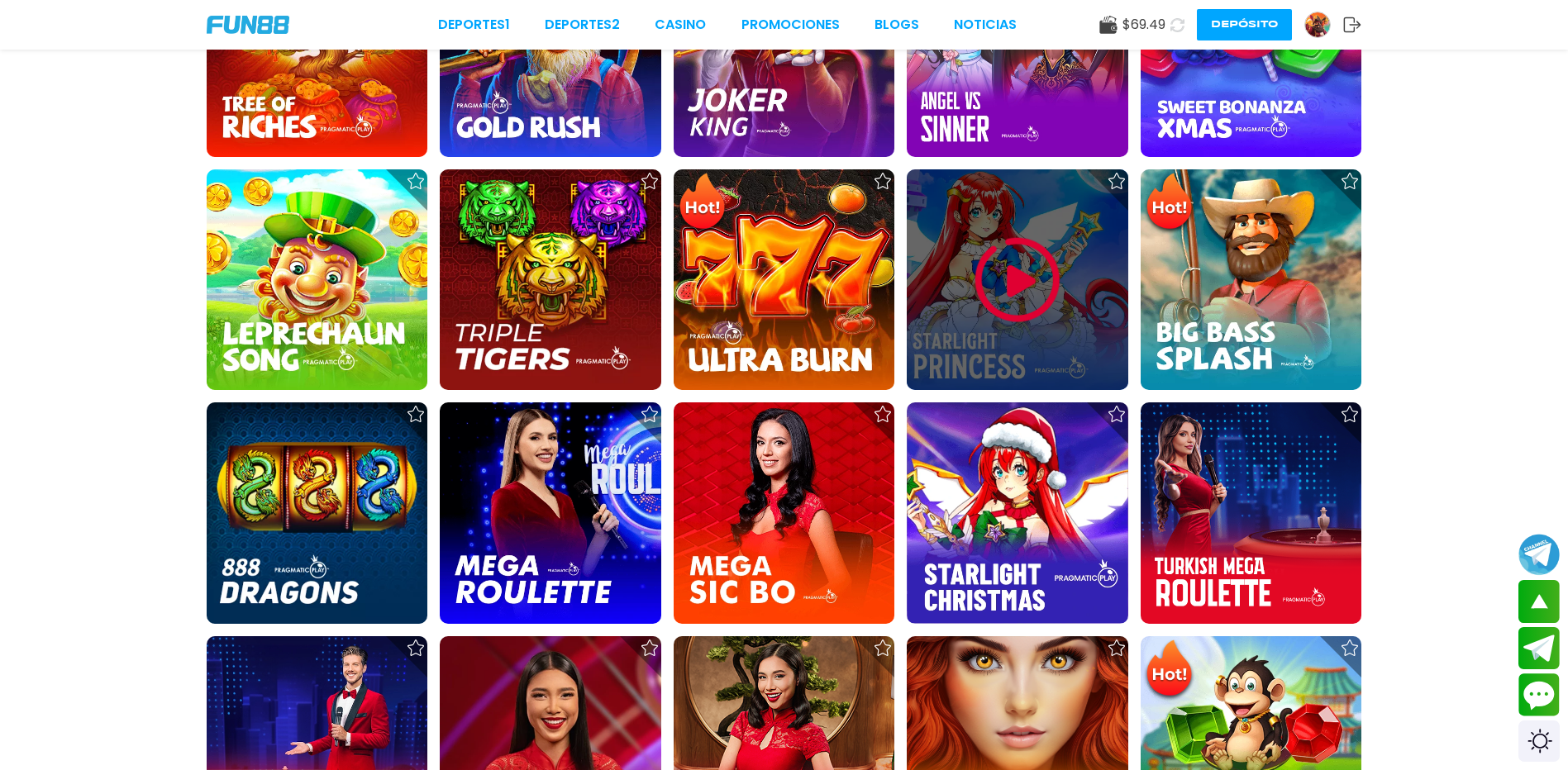
click at [1041, 248] on img at bounding box center [1017, 279] width 99 height 99
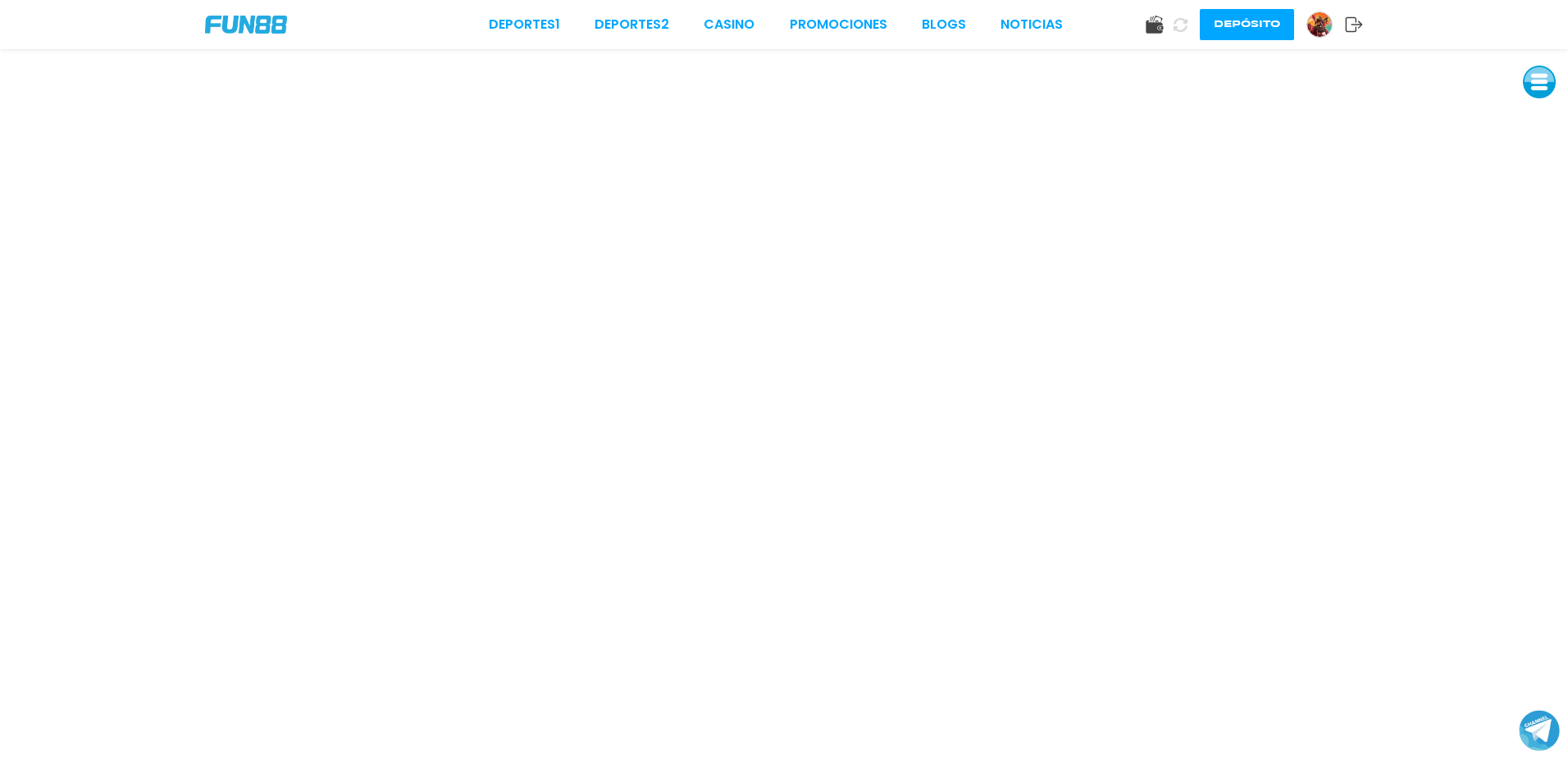
click at [718, 14] on div "Deportes 1 Deportes 2 CASINO Promociones BLOGS NOTICIAS Depósito" at bounding box center [784, 24] width 1568 height 50
click at [723, 19] on link "CASINO" at bounding box center [729, 24] width 51 height 19
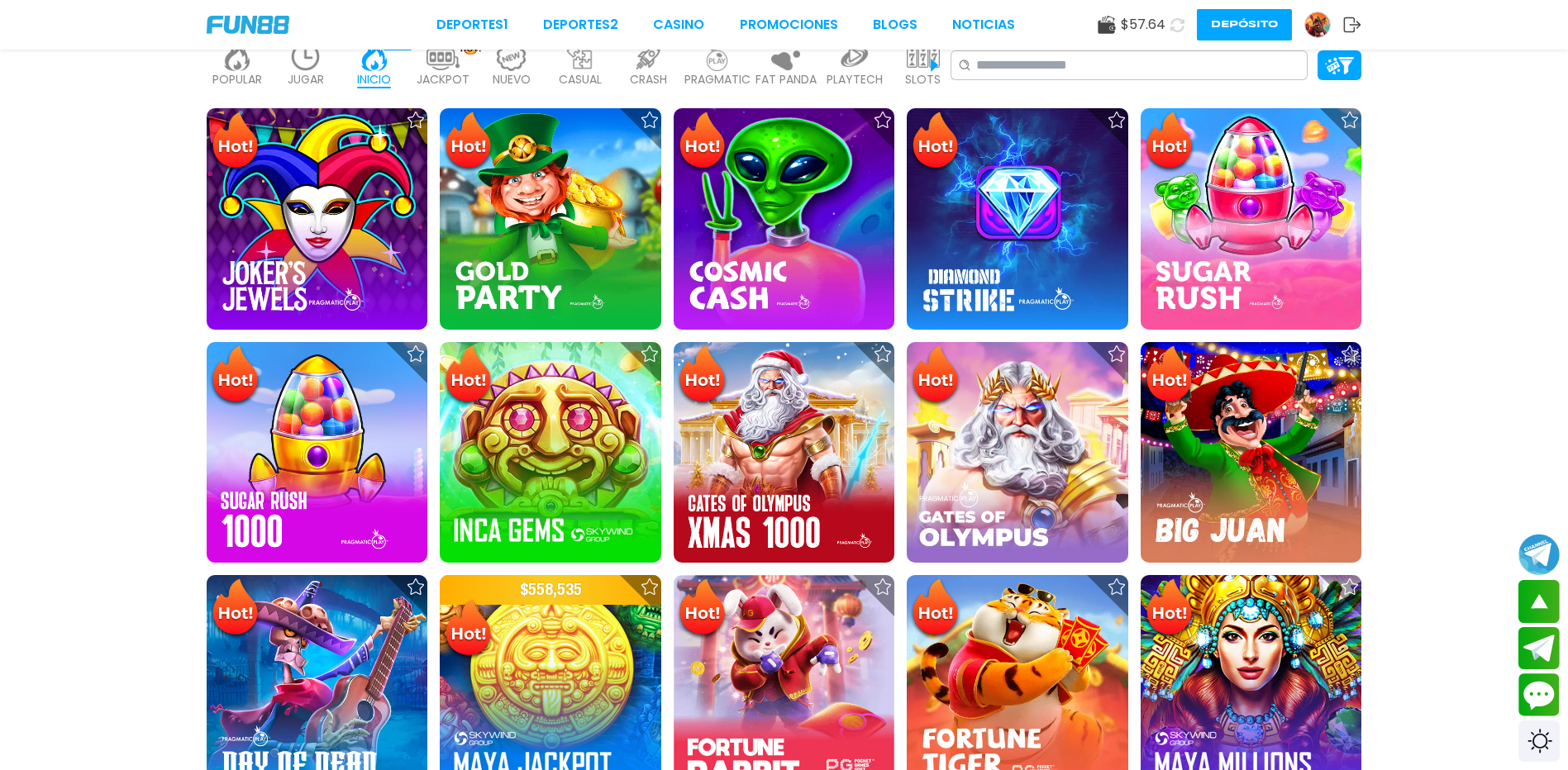
scroll to position [248, 0]
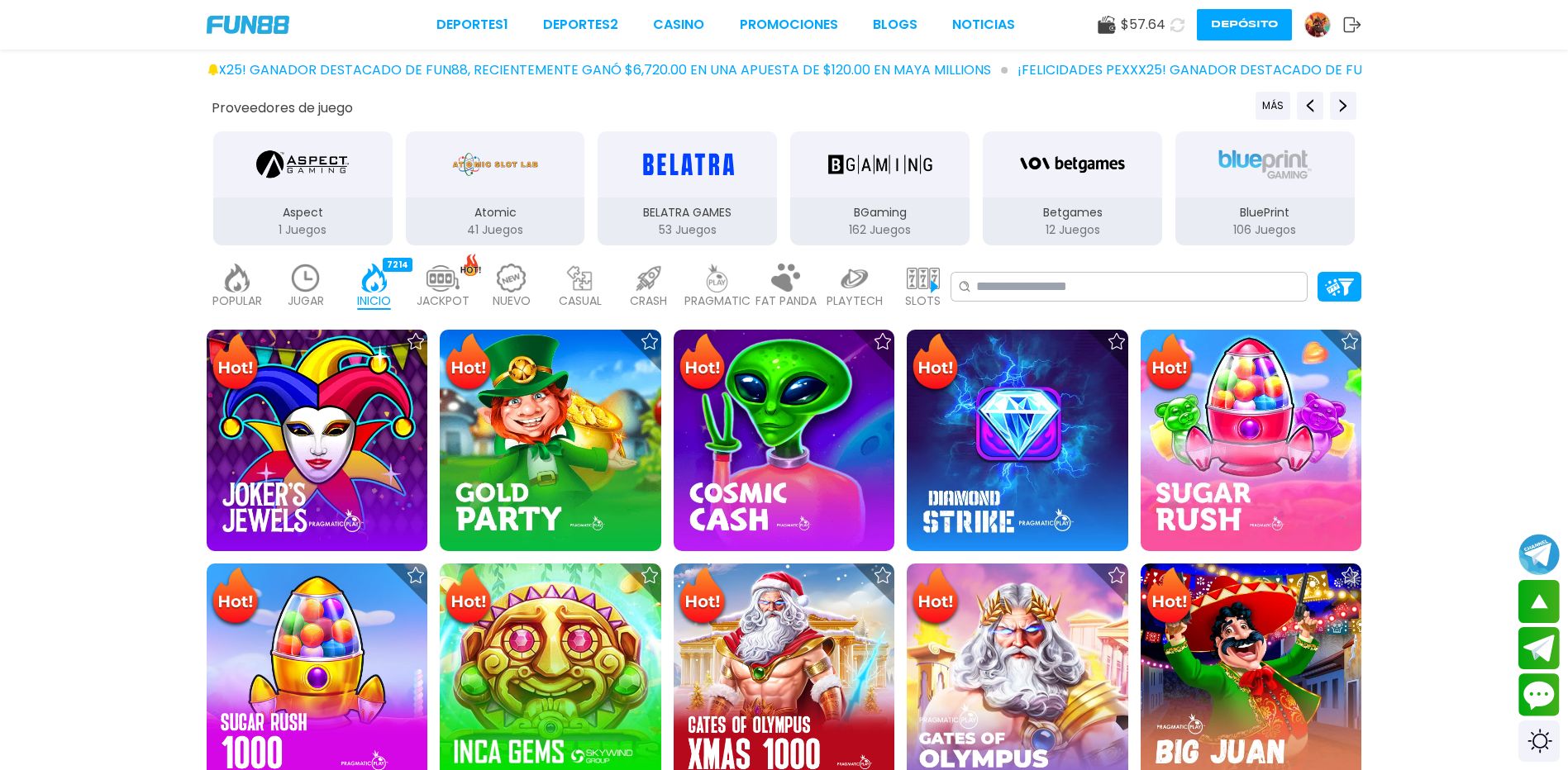
click at [725, 281] on img at bounding box center [717, 278] width 33 height 29
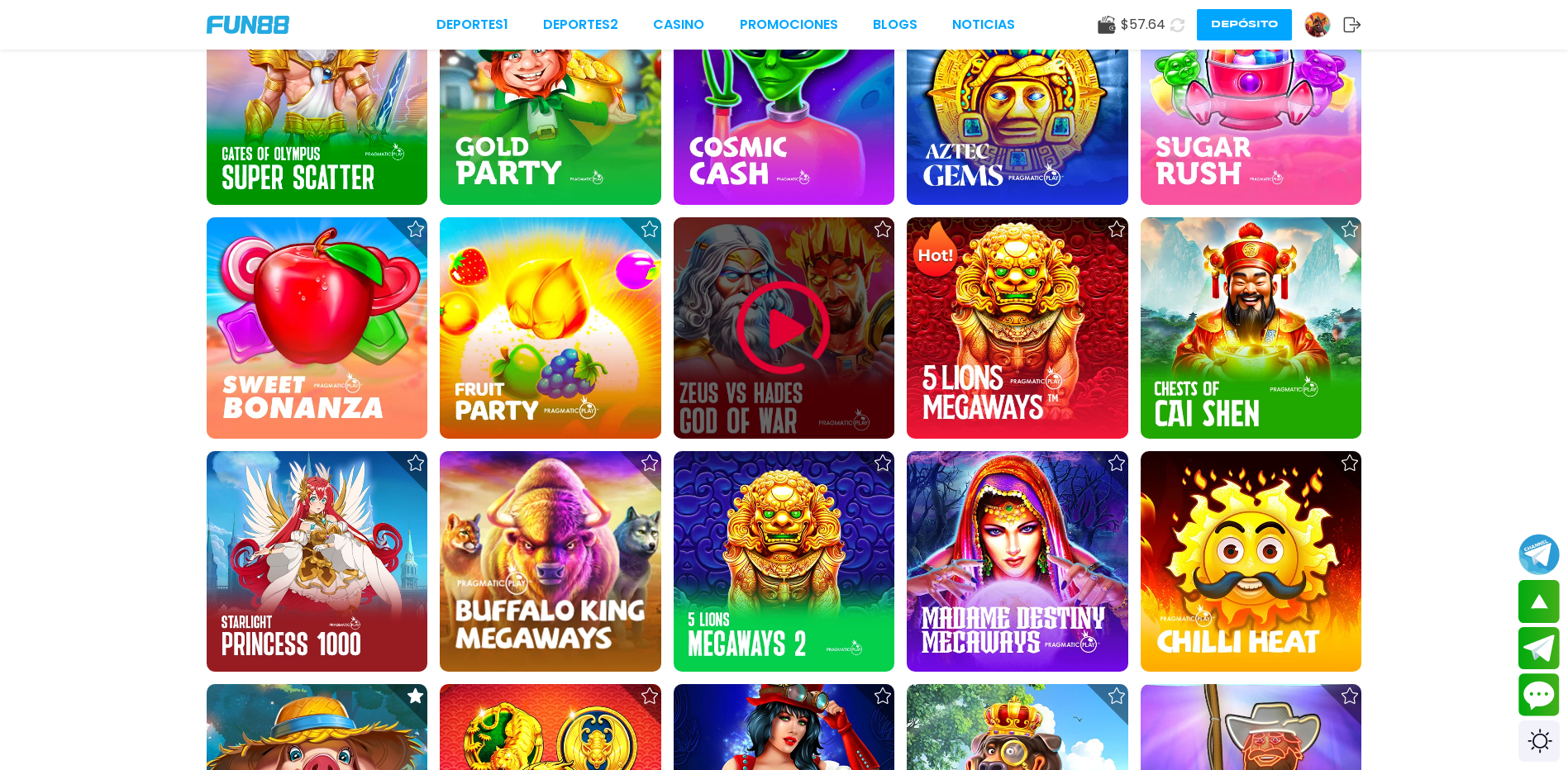
scroll to position [1157, 0]
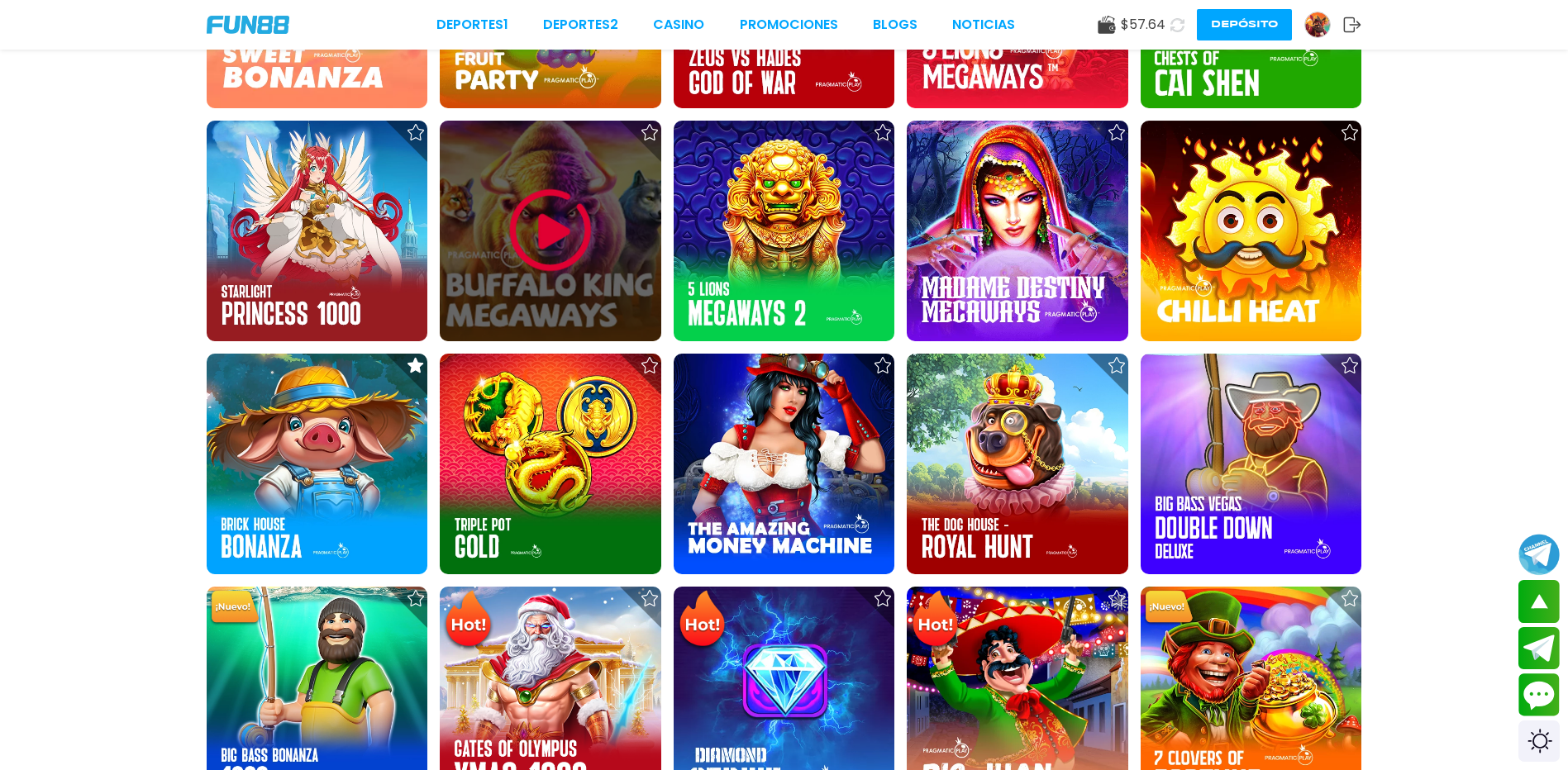
click at [595, 251] on img at bounding box center [550, 230] width 99 height 99
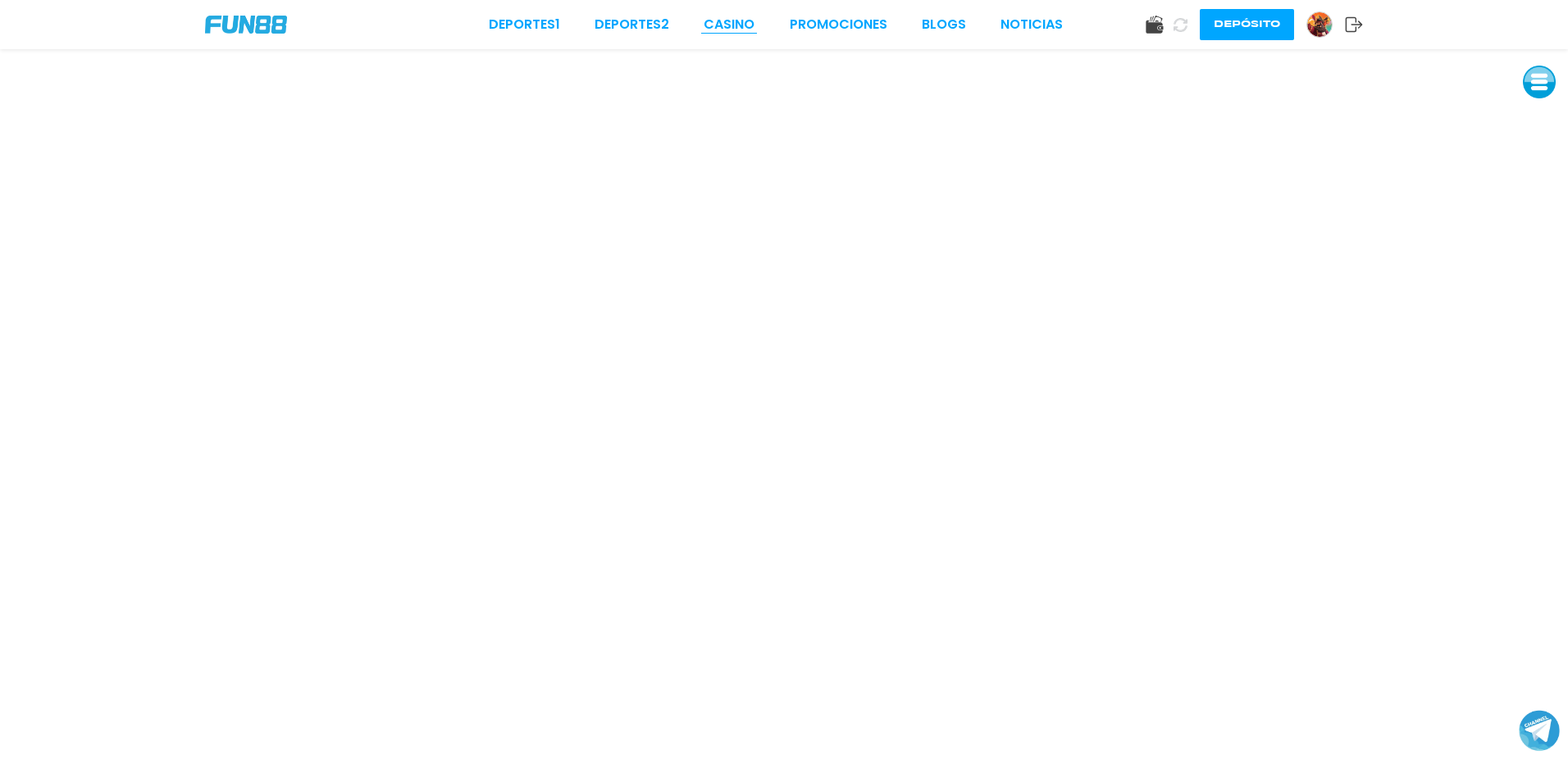
click at [731, 30] on link "CASINO" at bounding box center [729, 24] width 51 height 19
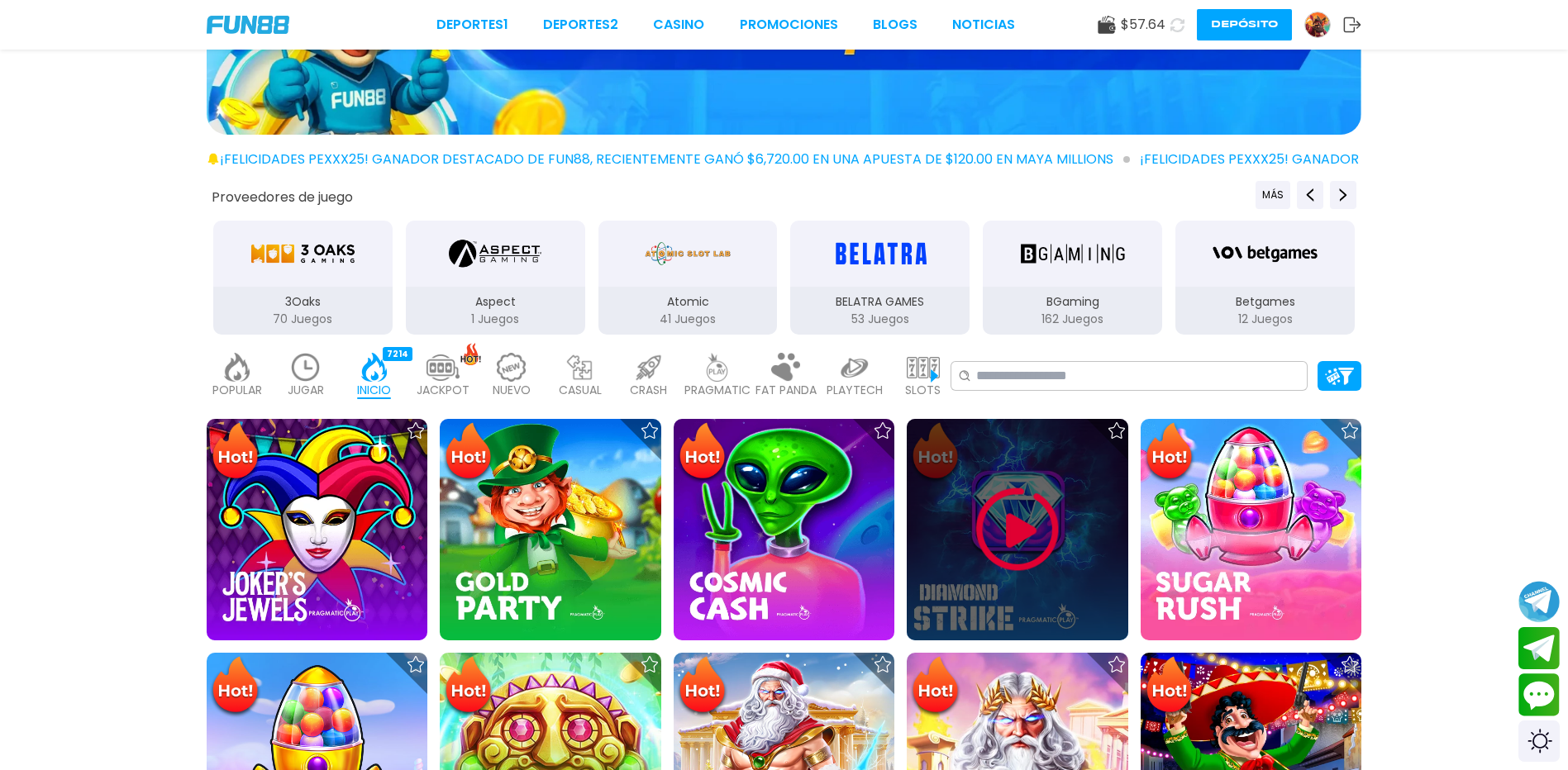
scroll to position [413, 0]
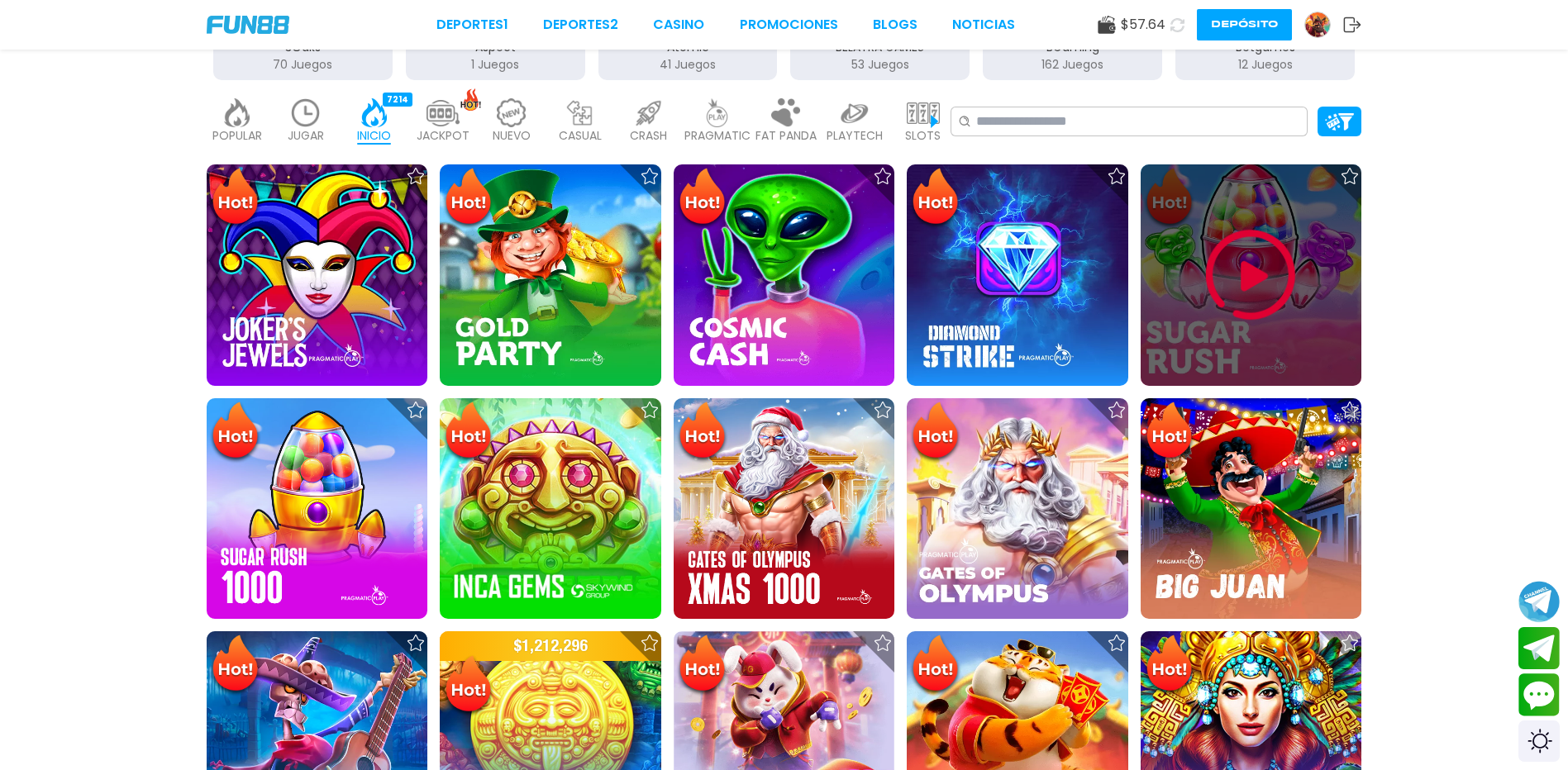
click at [1225, 299] on img at bounding box center [1250, 275] width 99 height 99
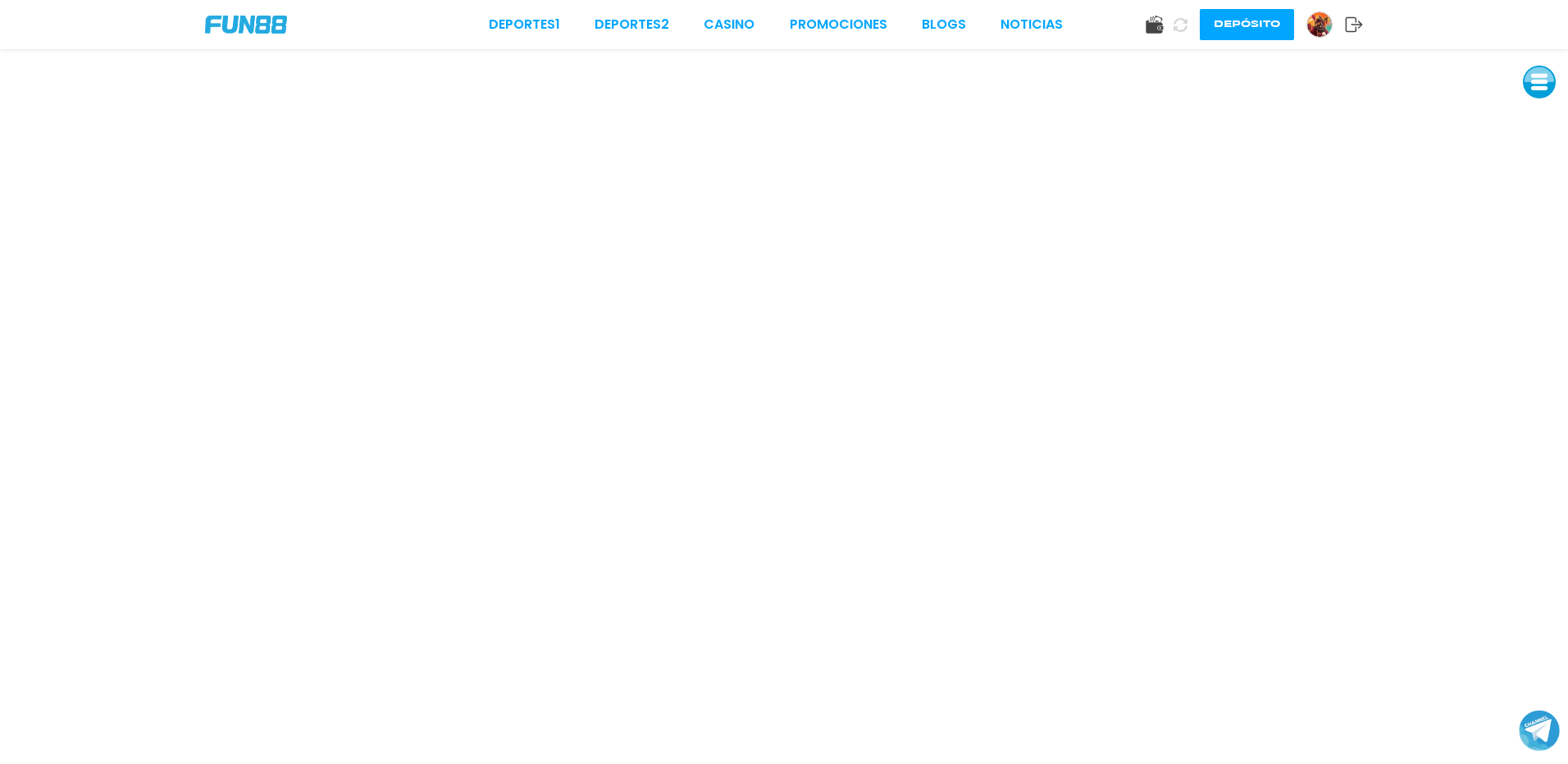
click at [1320, 24] on img at bounding box center [1319, 24] width 24 height 24
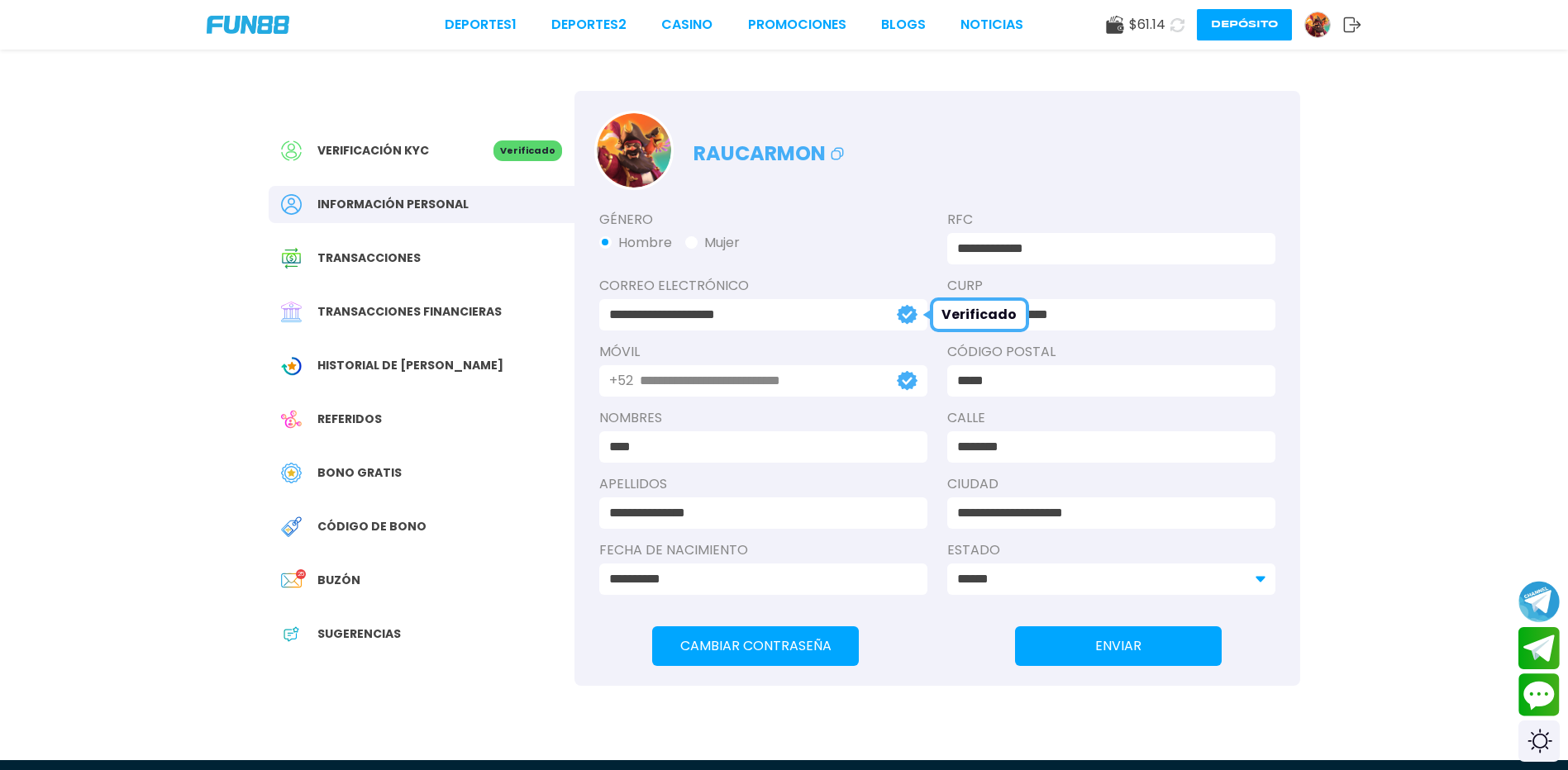
click at [357, 475] on span "Bono Gratis" at bounding box center [360, 473] width 85 height 18
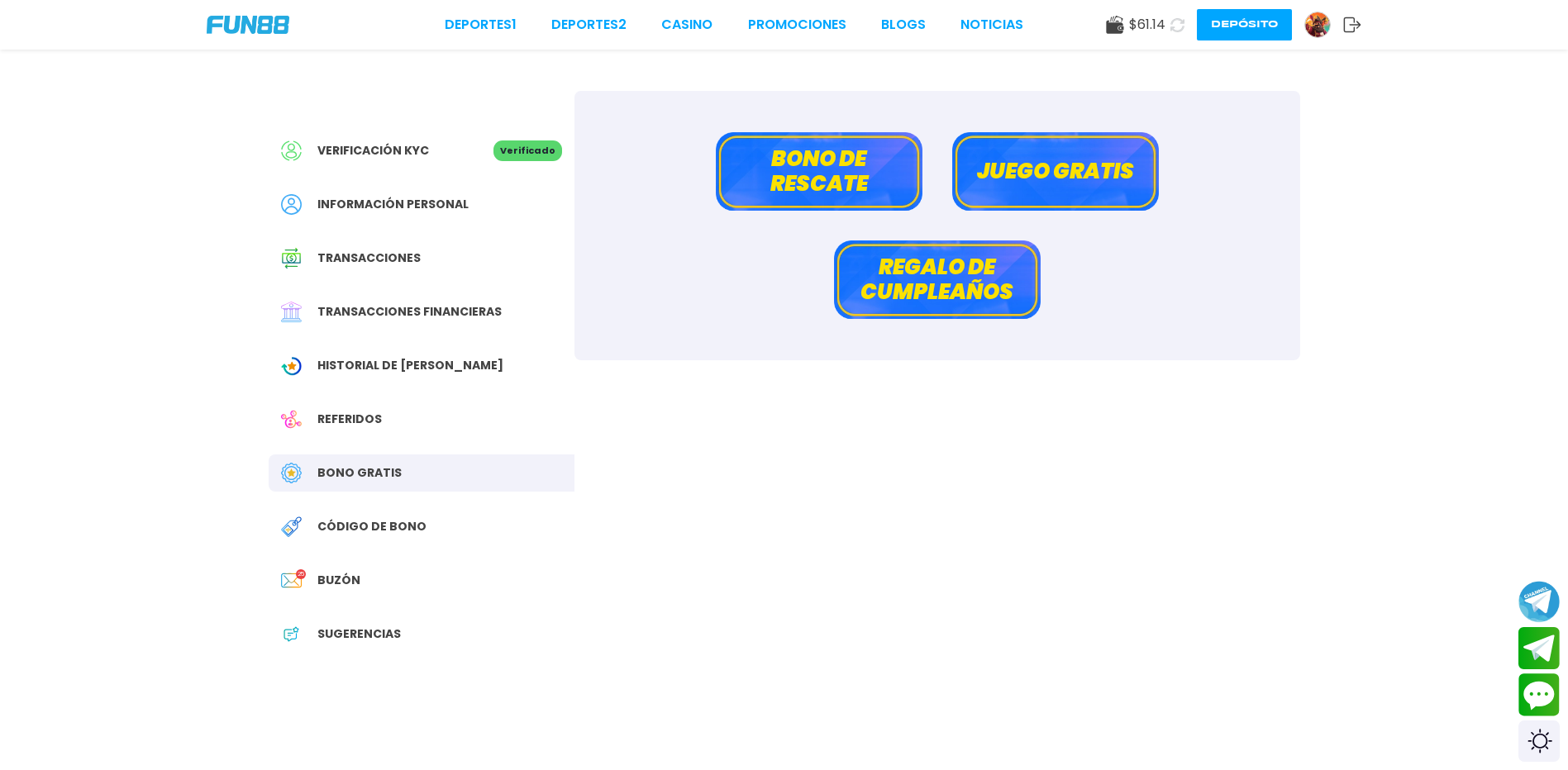
click at [831, 191] on button "Bono de rescate" at bounding box center [819, 171] width 206 height 79
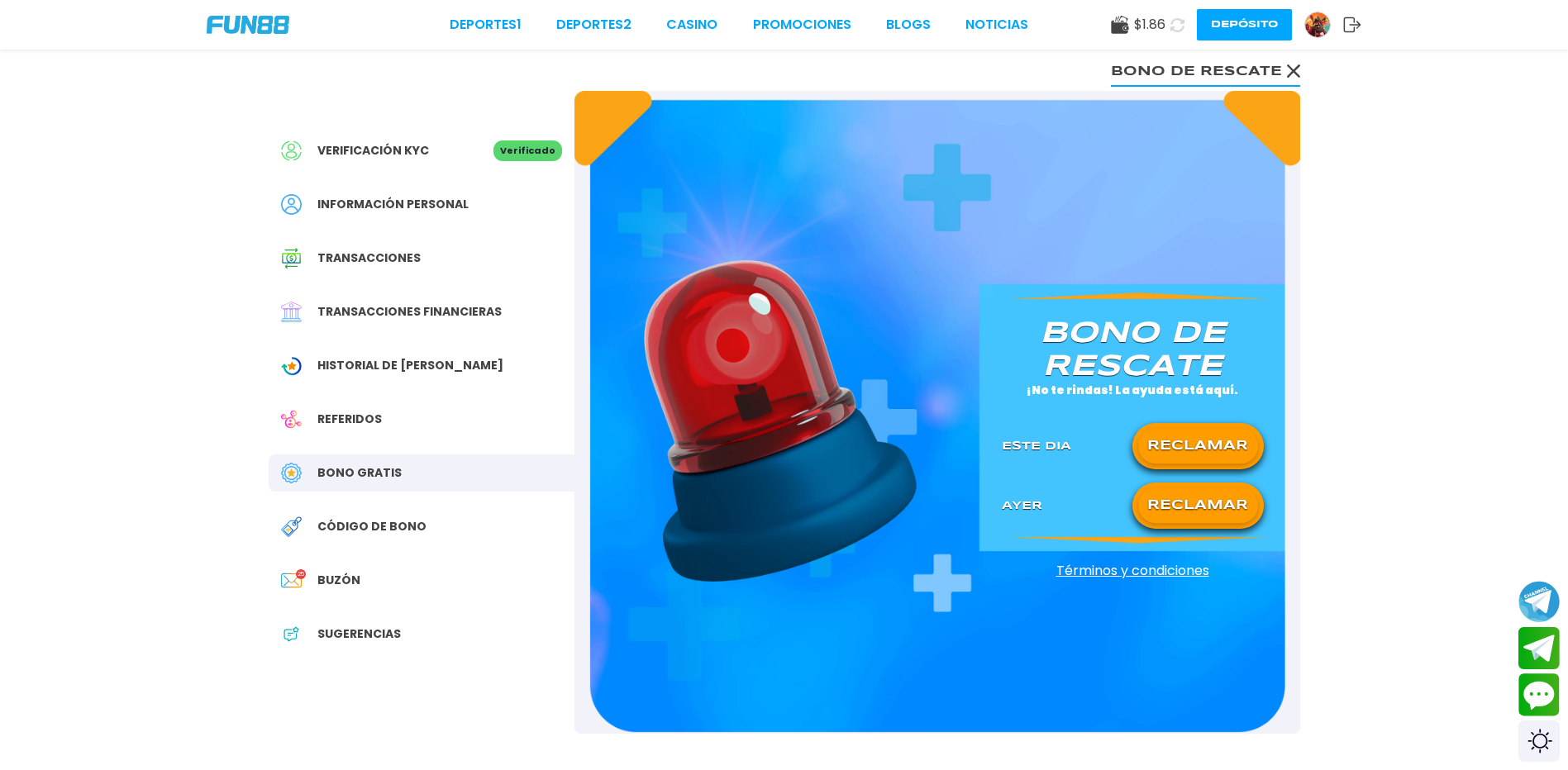
click at [1220, 455] on button "RECLAMAR" at bounding box center [1198, 446] width 120 height 35
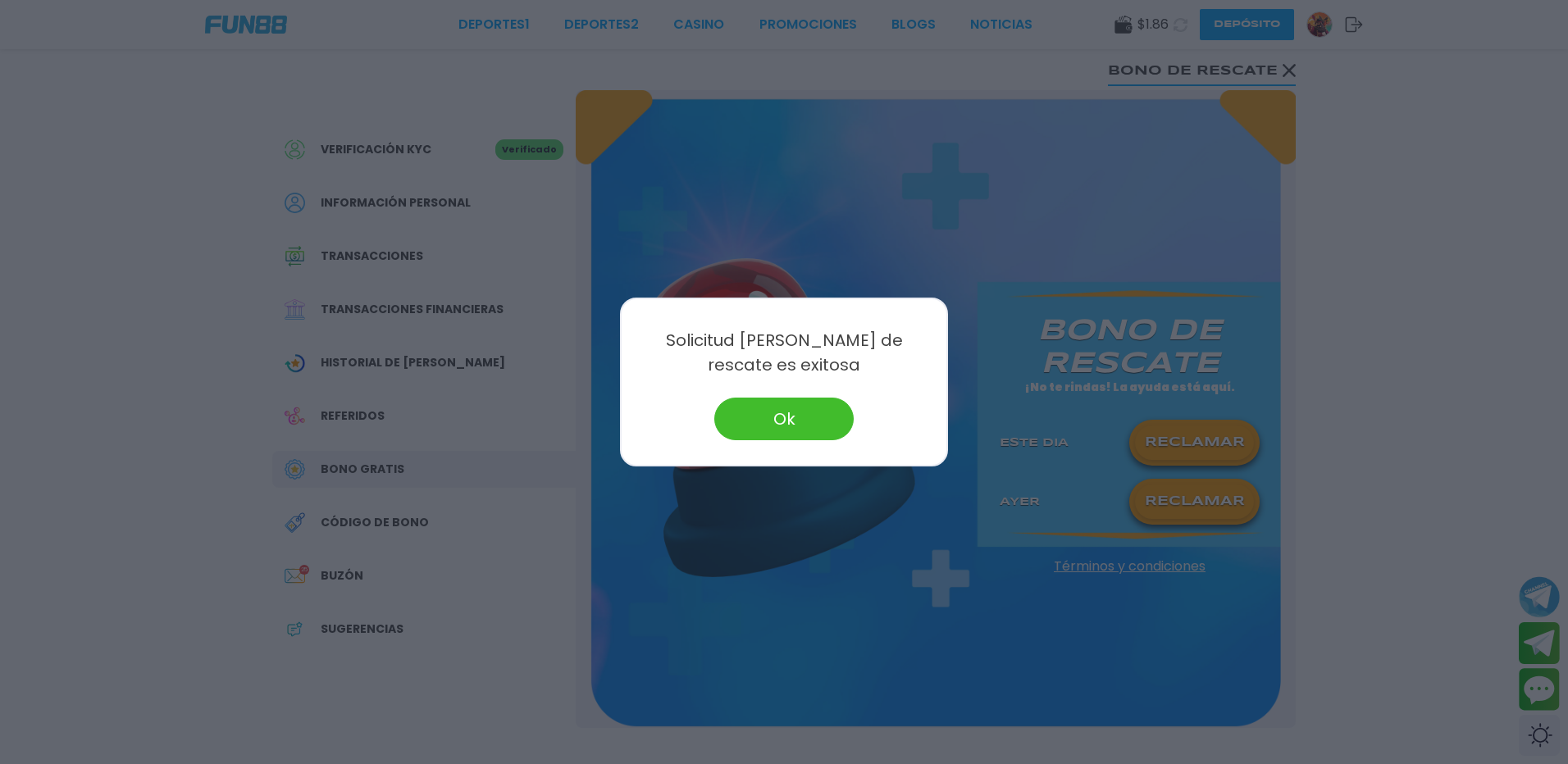
click at [817, 417] on button "Ok" at bounding box center [784, 419] width 139 height 43
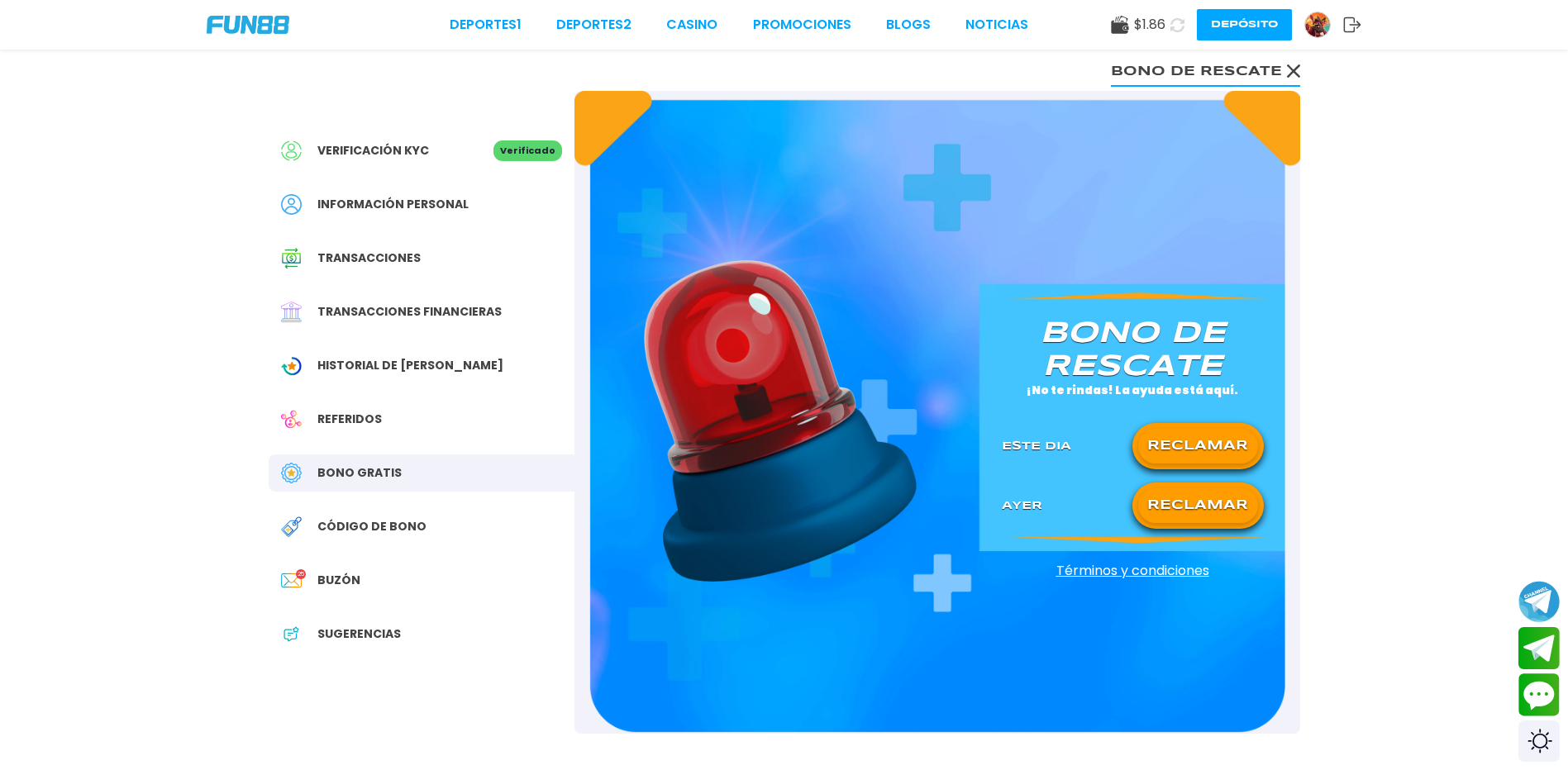
click at [687, 11] on div "Deportes 1 Deportes 2 CASINO Promociones BLOGS NOTICIAS $ 1.86 Depósito" at bounding box center [784, 25] width 1568 height 50
click at [693, 21] on link "CASINO" at bounding box center [691, 25] width 52 height 19
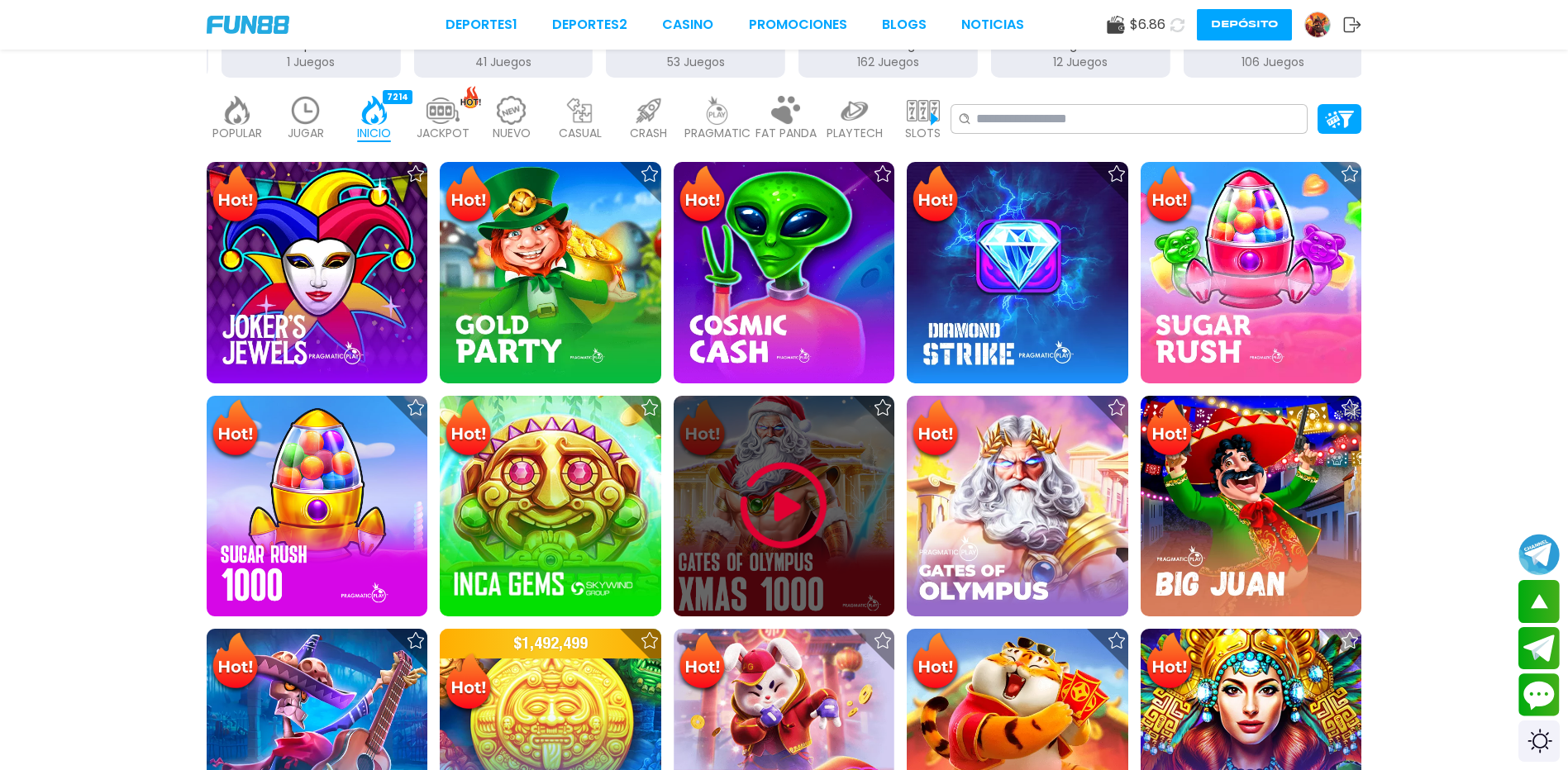
scroll to position [413, 0]
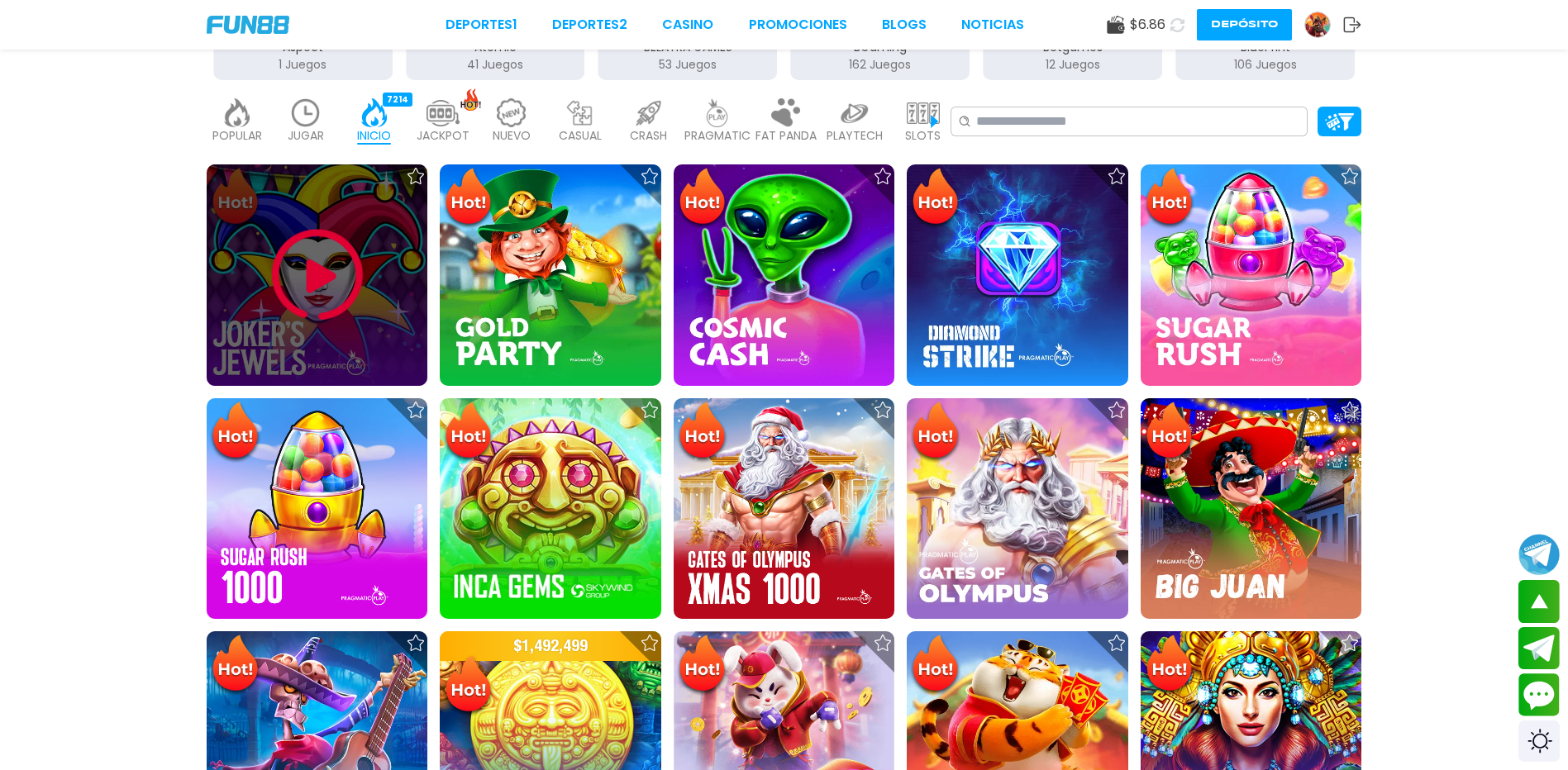
click at [347, 295] on img at bounding box center [316, 275] width 99 height 99
